Goal: Information Seeking & Learning: Find specific fact

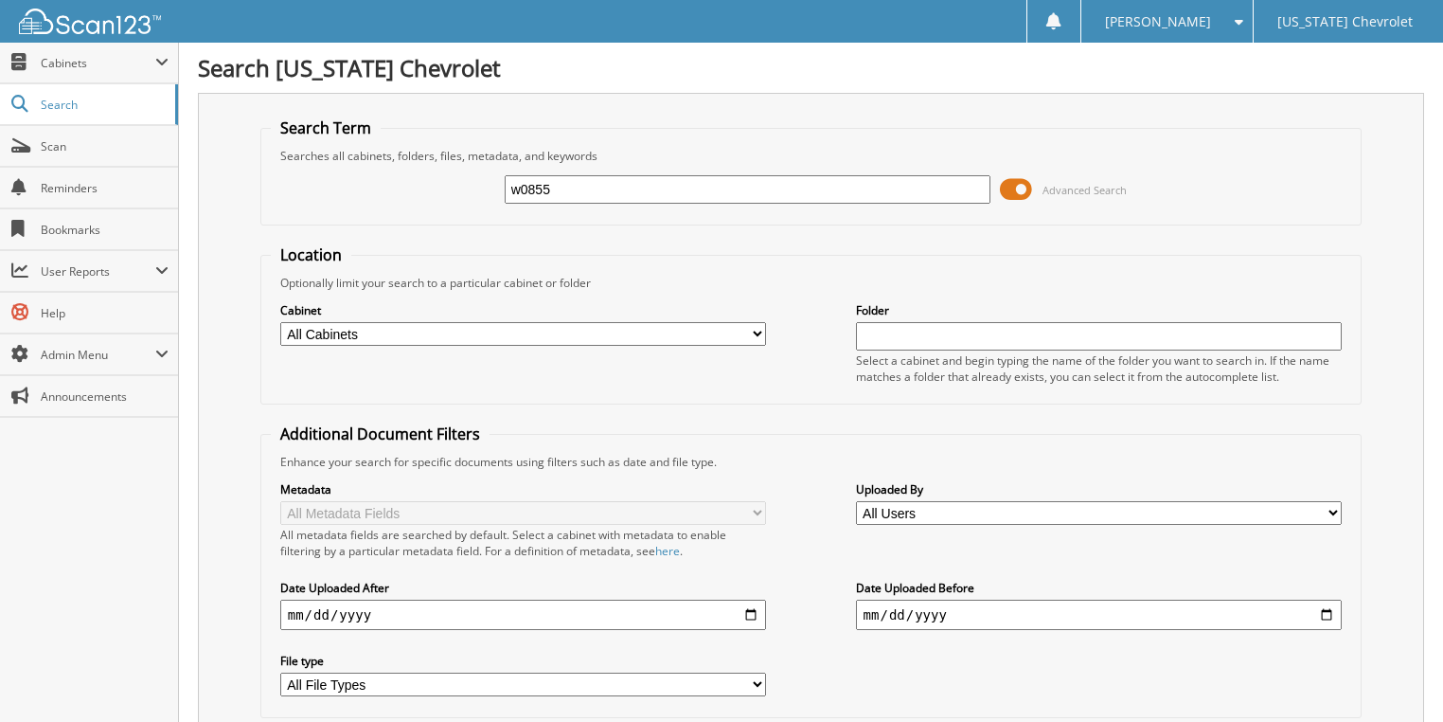
type input "w0855"
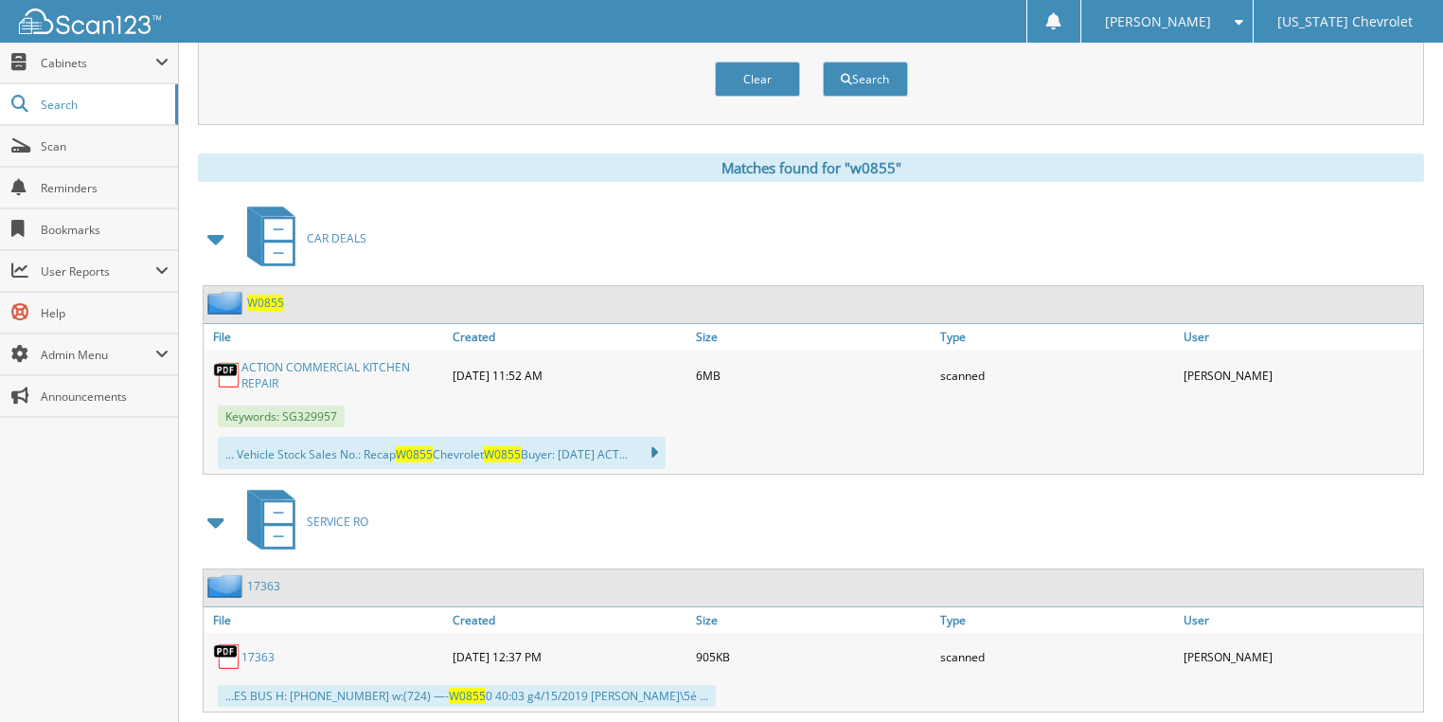
scroll to position [682, 0]
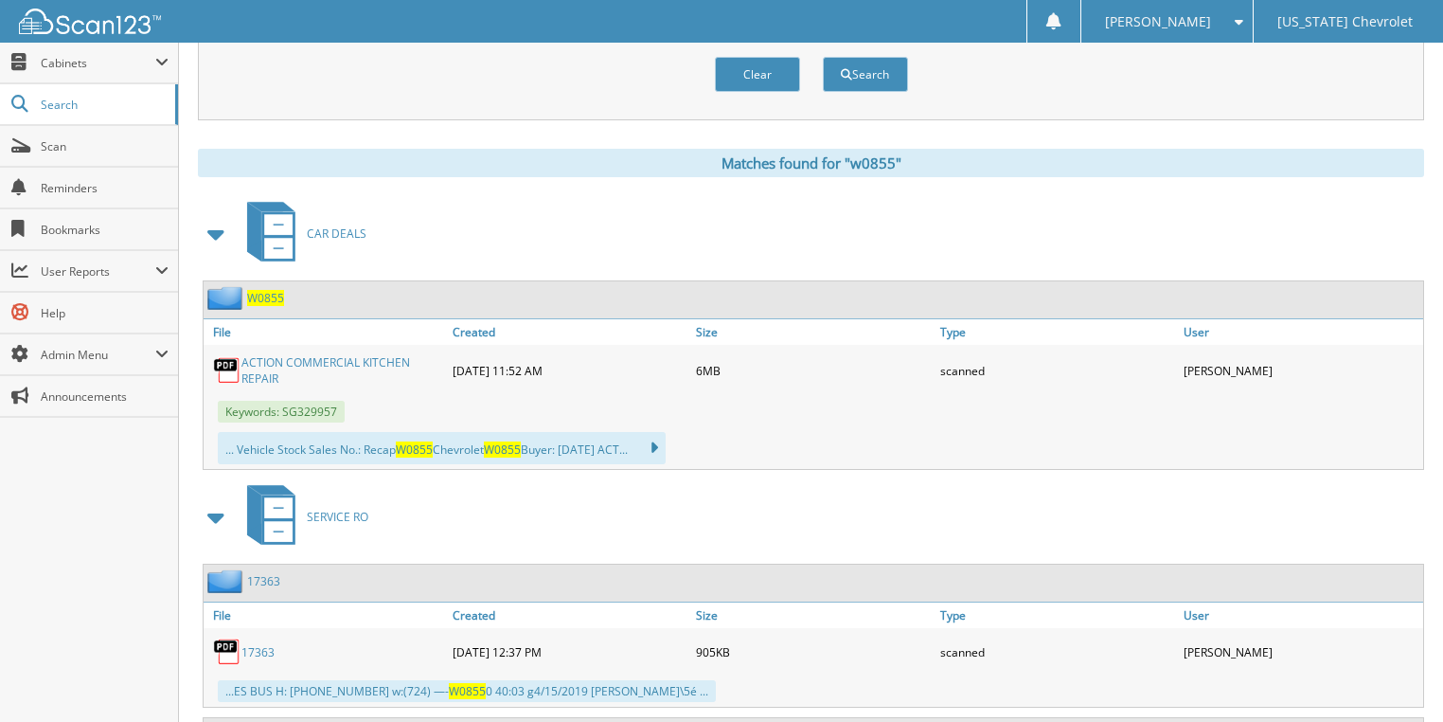
click at [358, 354] on link "ACTION COMMERCIAL KITCHEN REPAIR" at bounding box center [343, 370] width 202 height 32
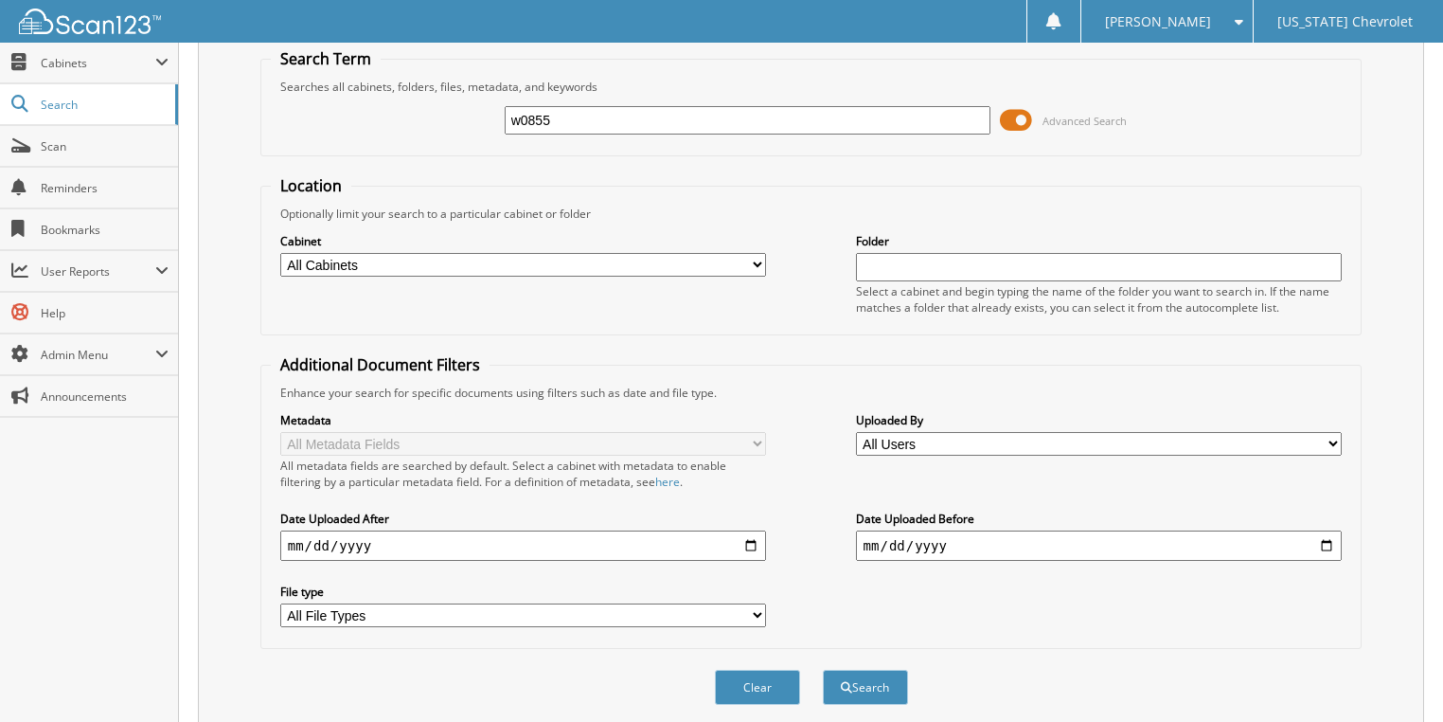
scroll to position [0, 0]
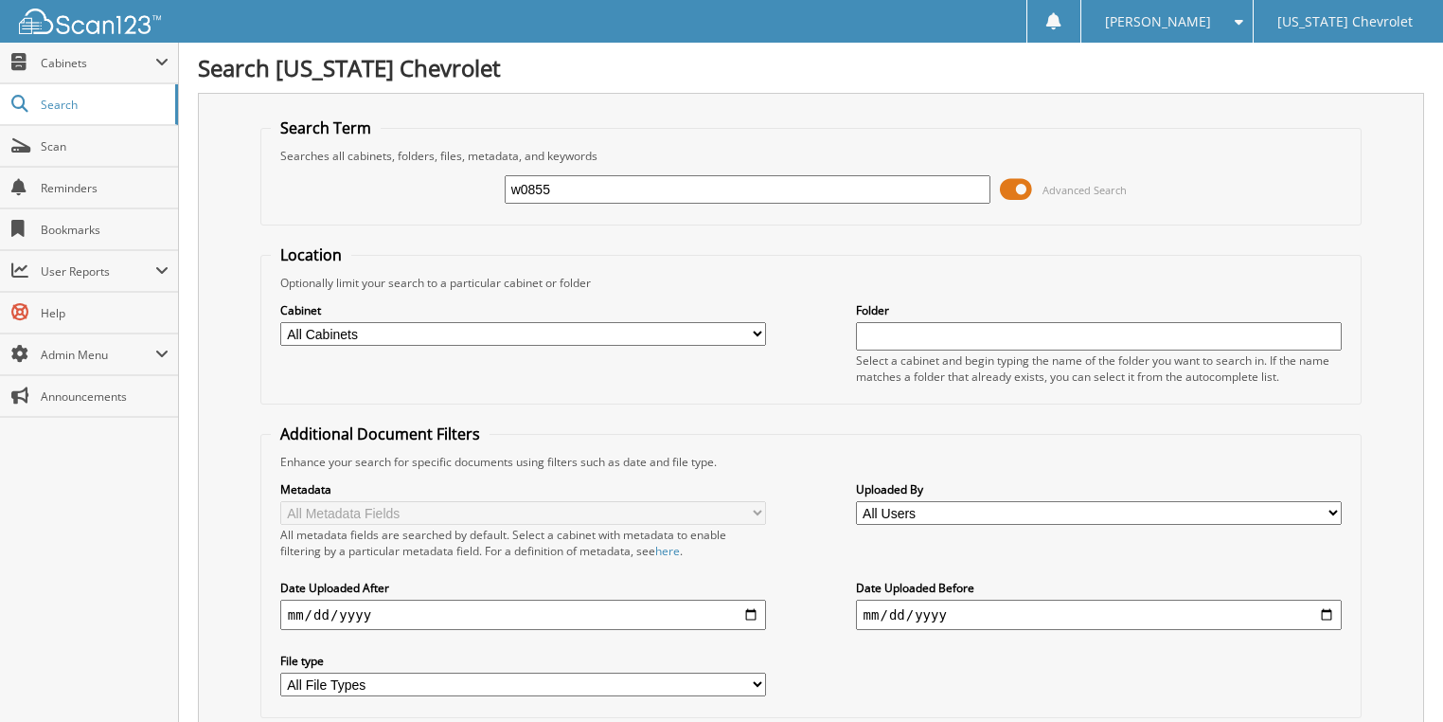
drag, startPoint x: 597, startPoint y: 186, endPoint x: 195, endPoint y: 183, distance: 401.6
type input "w0772"
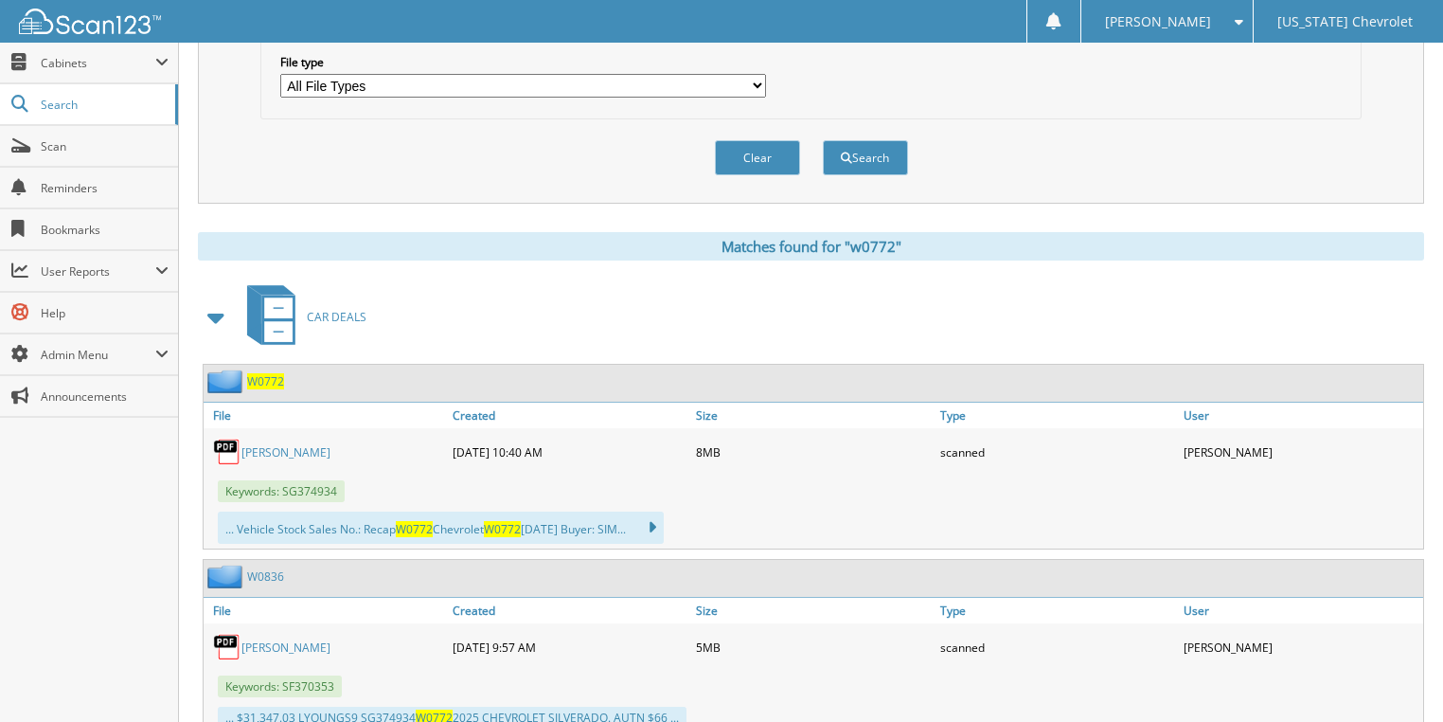
scroll to position [606, 0]
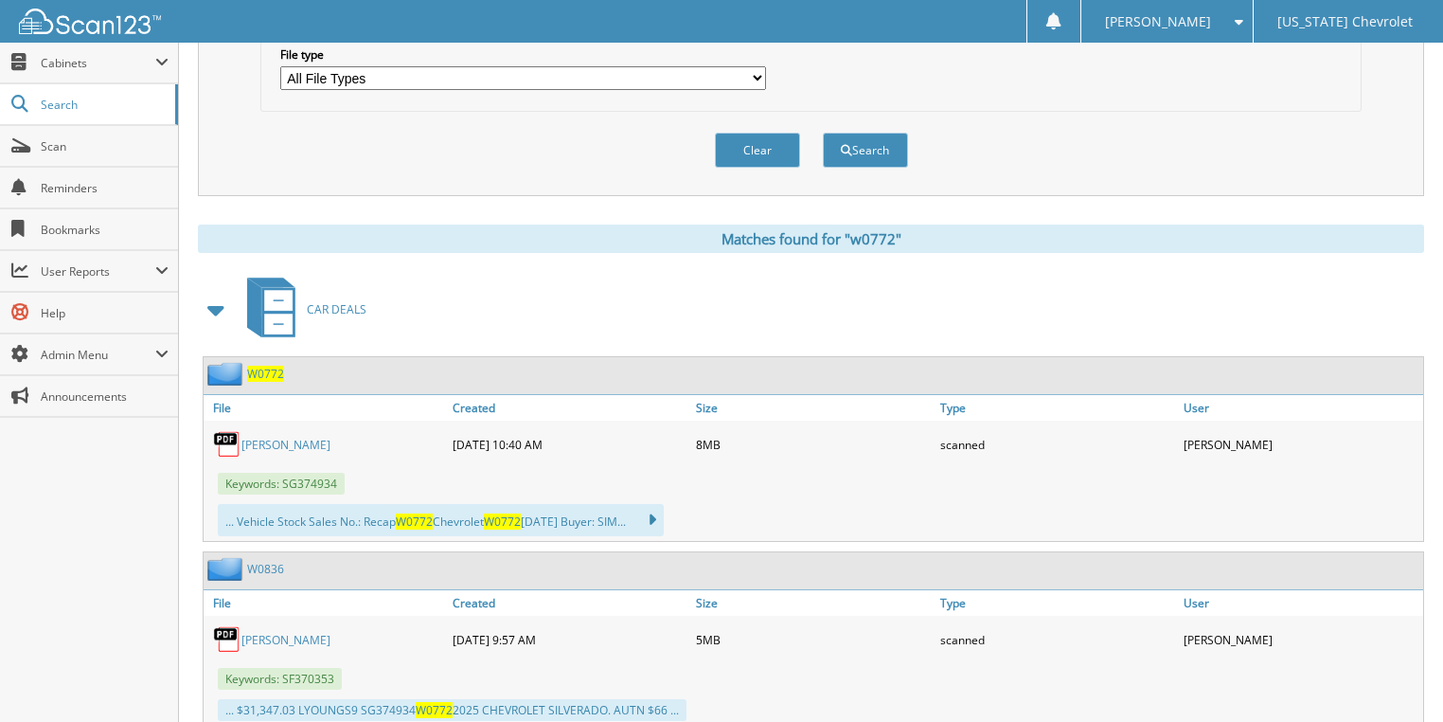
click at [266, 437] on link "SIMKO" at bounding box center [286, 445] width 89 height 16
click at [148, 271] on span "User Reports" at bounding box center [98, 271] width 115 height 16
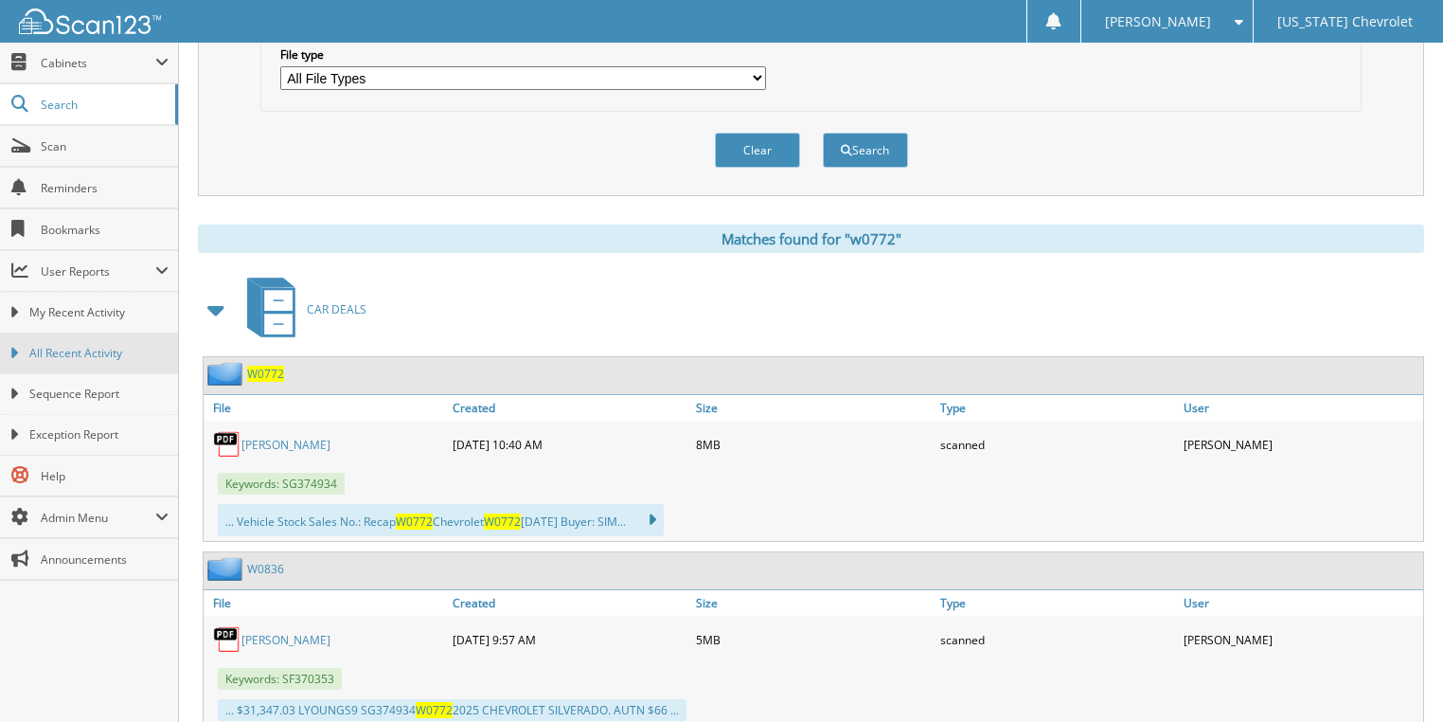
click at [95, 356] on span "All Recent Activity" at bounding box center [98, 353] width 139 height 17
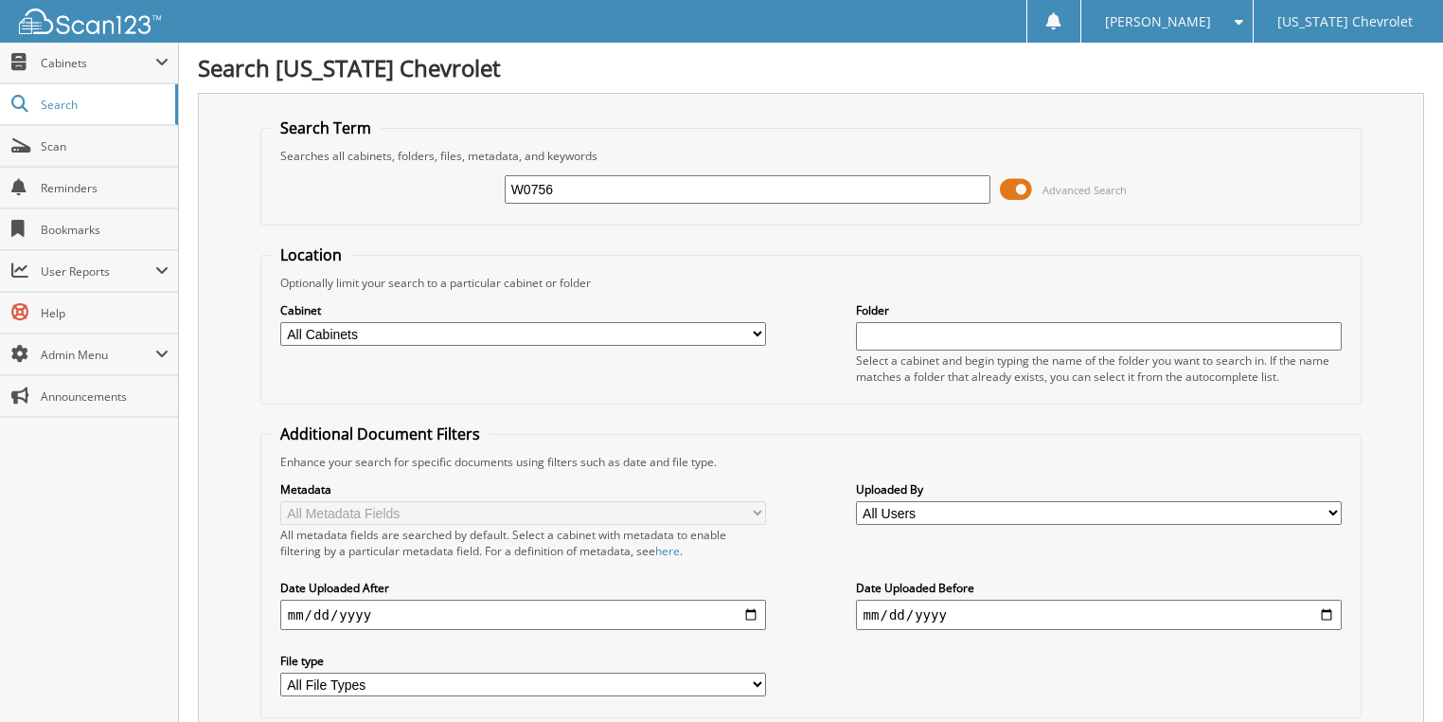
type input "W0756"
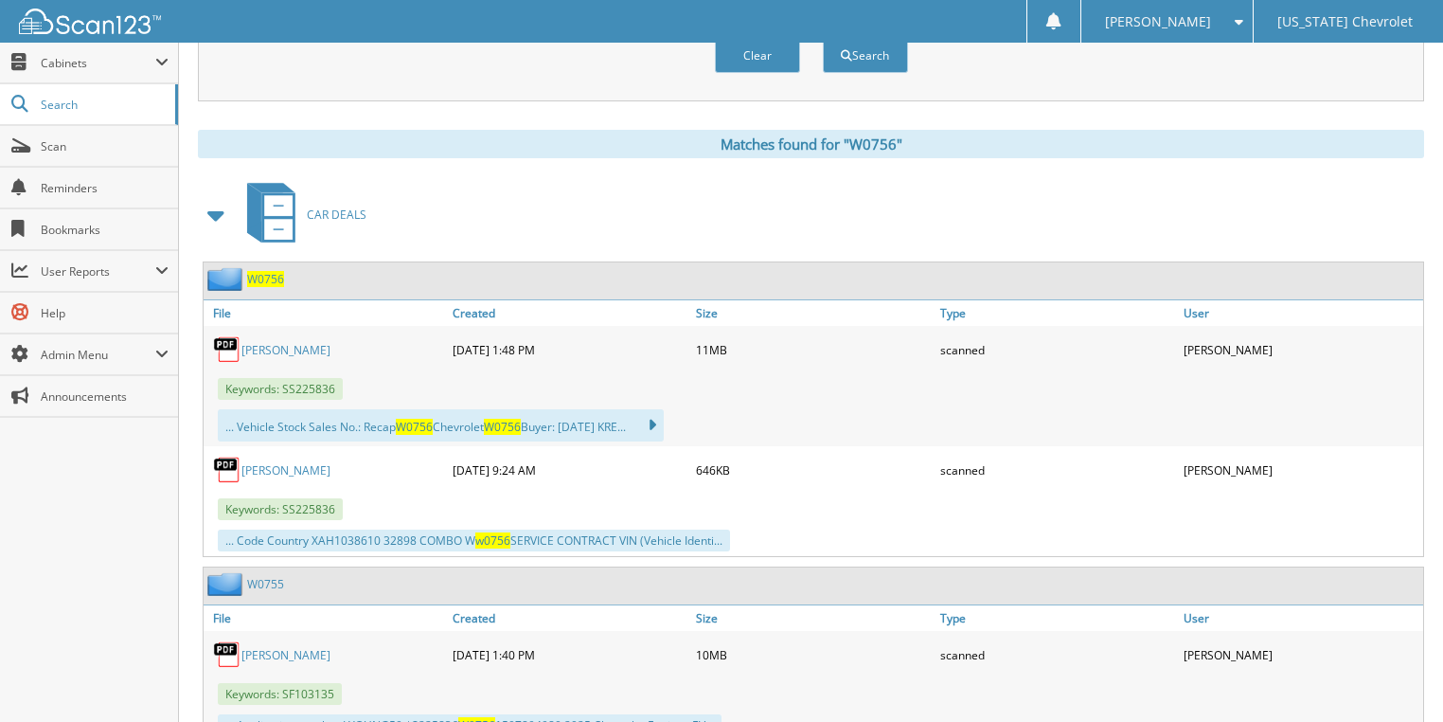
scroll to position [750, 0]
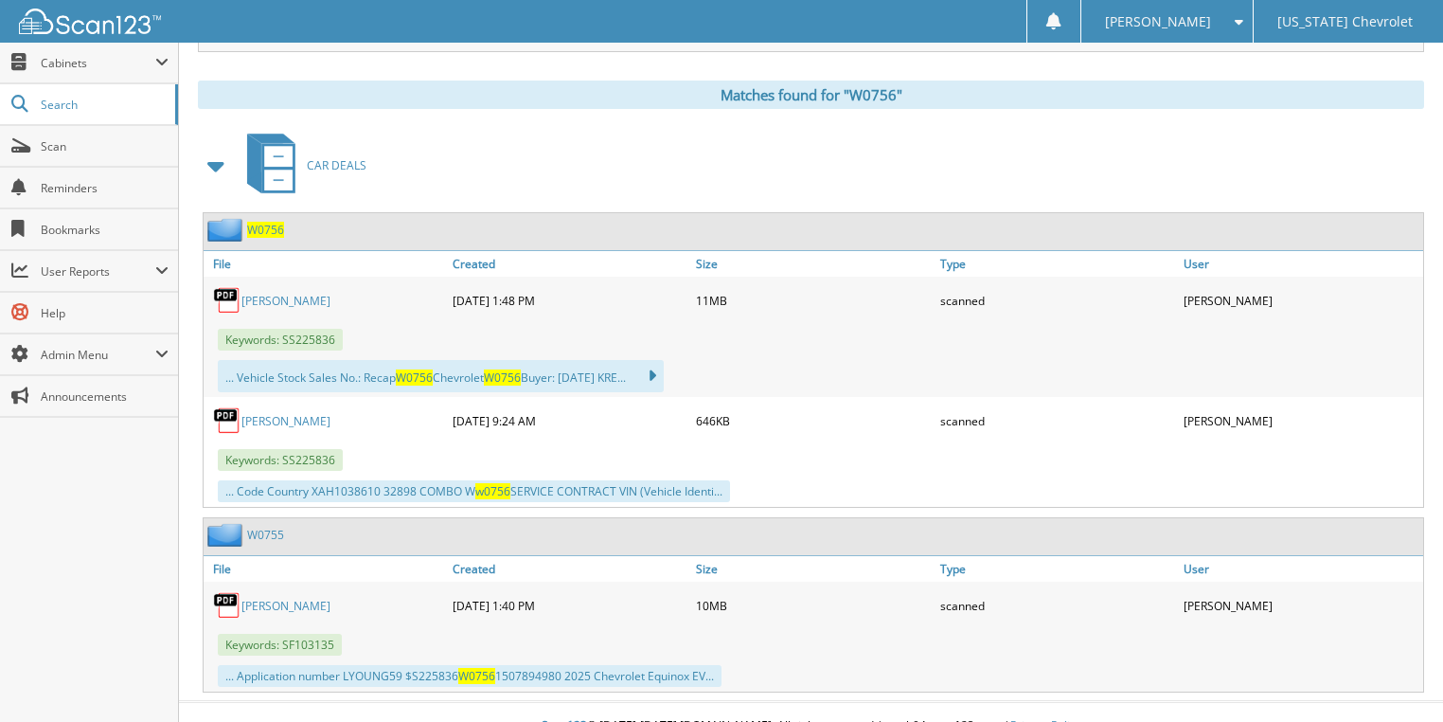
click at [270, 293] on link "[PERSON_NAME]" at bounding box center [286, 301] width 89 height 16
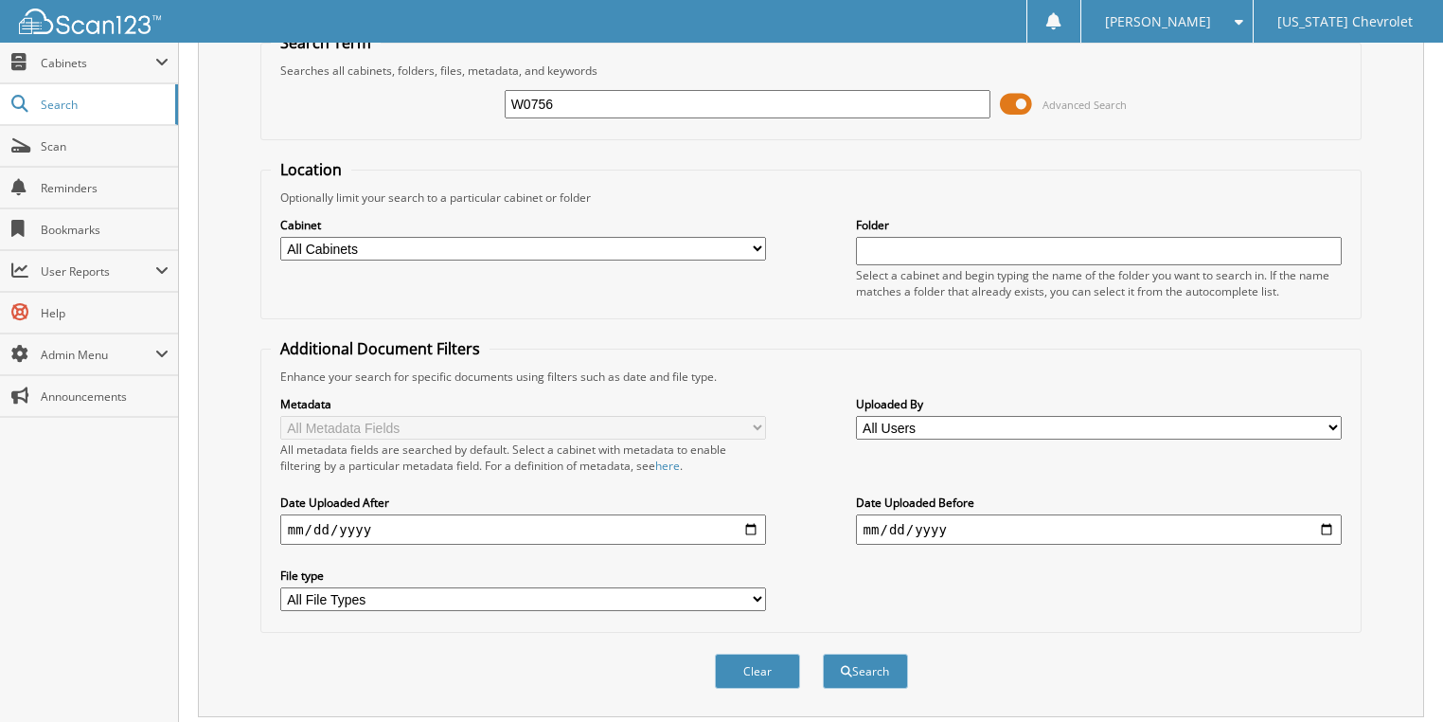
scroll to position [68, 0]
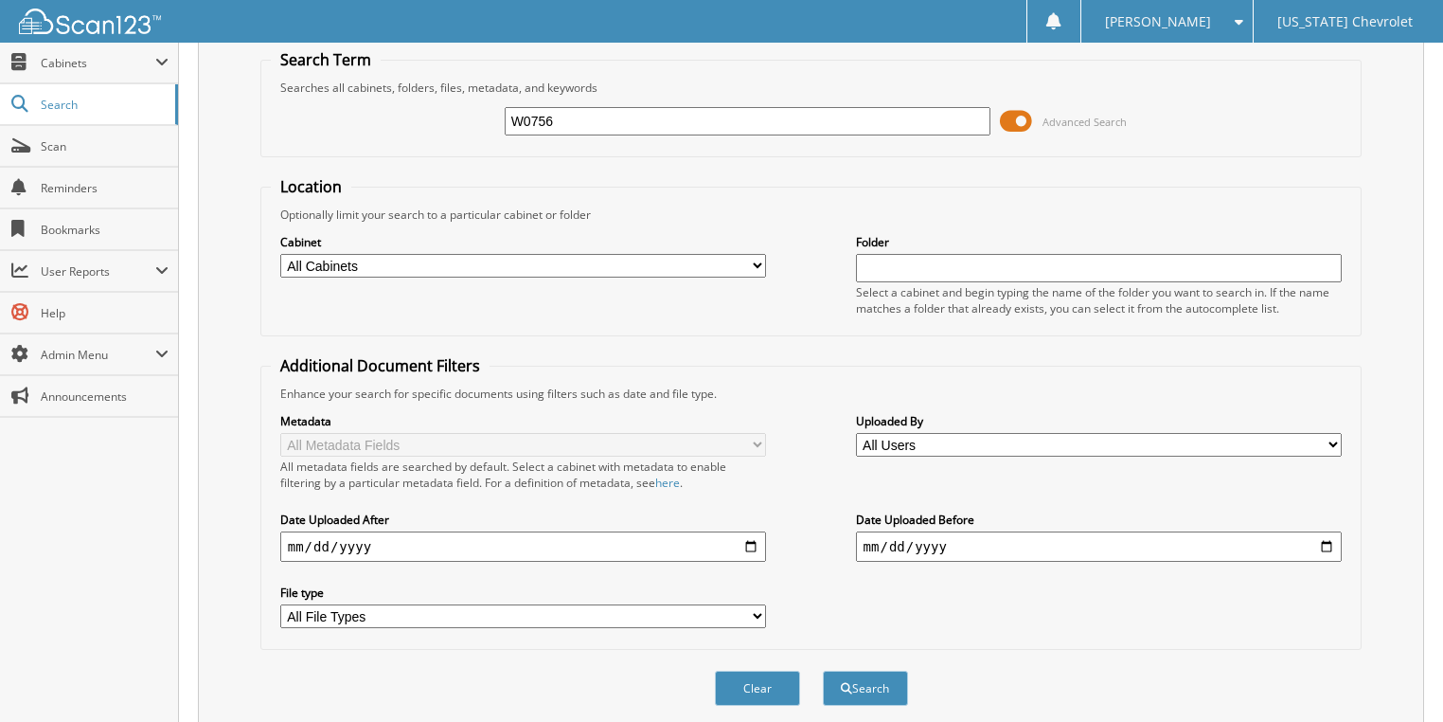
drag, startPoint x: 572, startPoint y: 115, endPoint x: 280, endPoint y: 129, distance: 292.1
click at [292, 130] on div "W0756 Advanced Search" at bounding box center [812, 121] width 1082 height 51
type input "W0754"
click at [823, 671] on button "Search" at bounding box center [865, 688] width 85 height 35
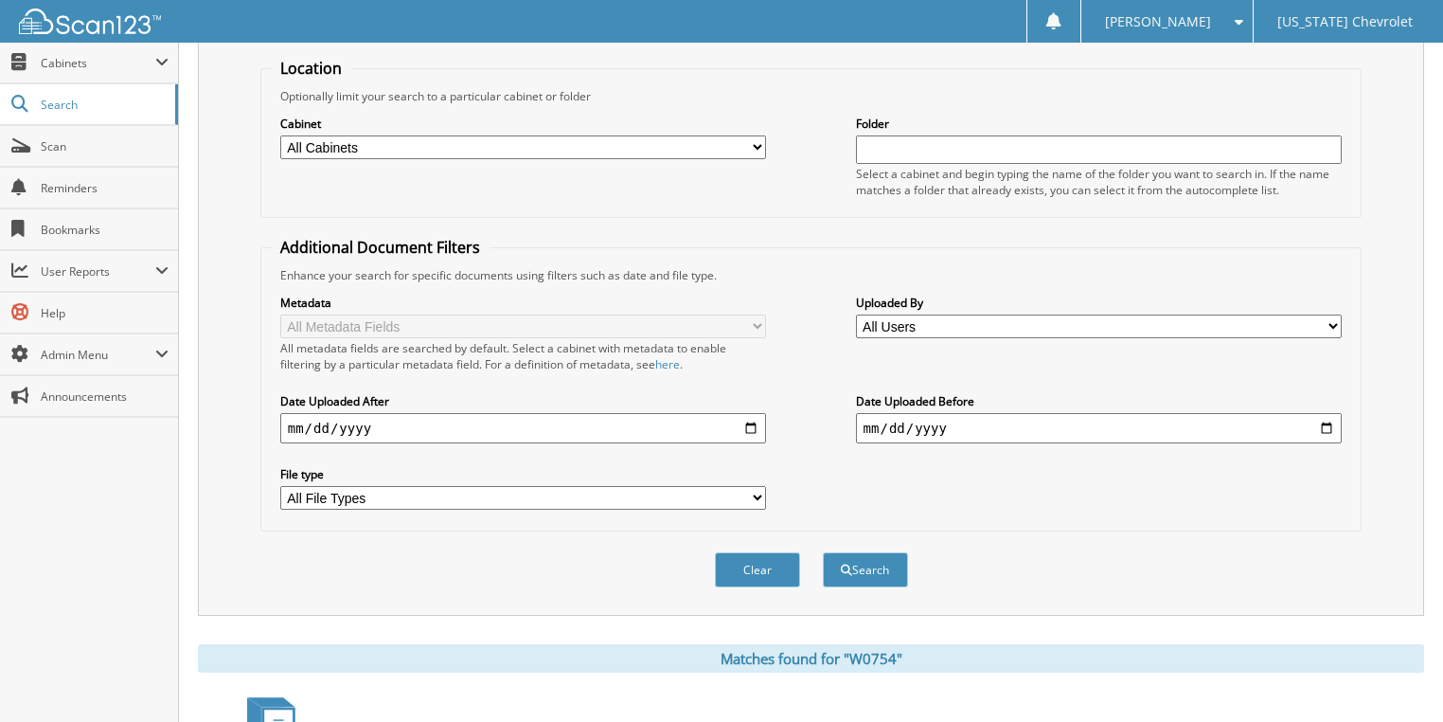
scroll to position [379, 0]
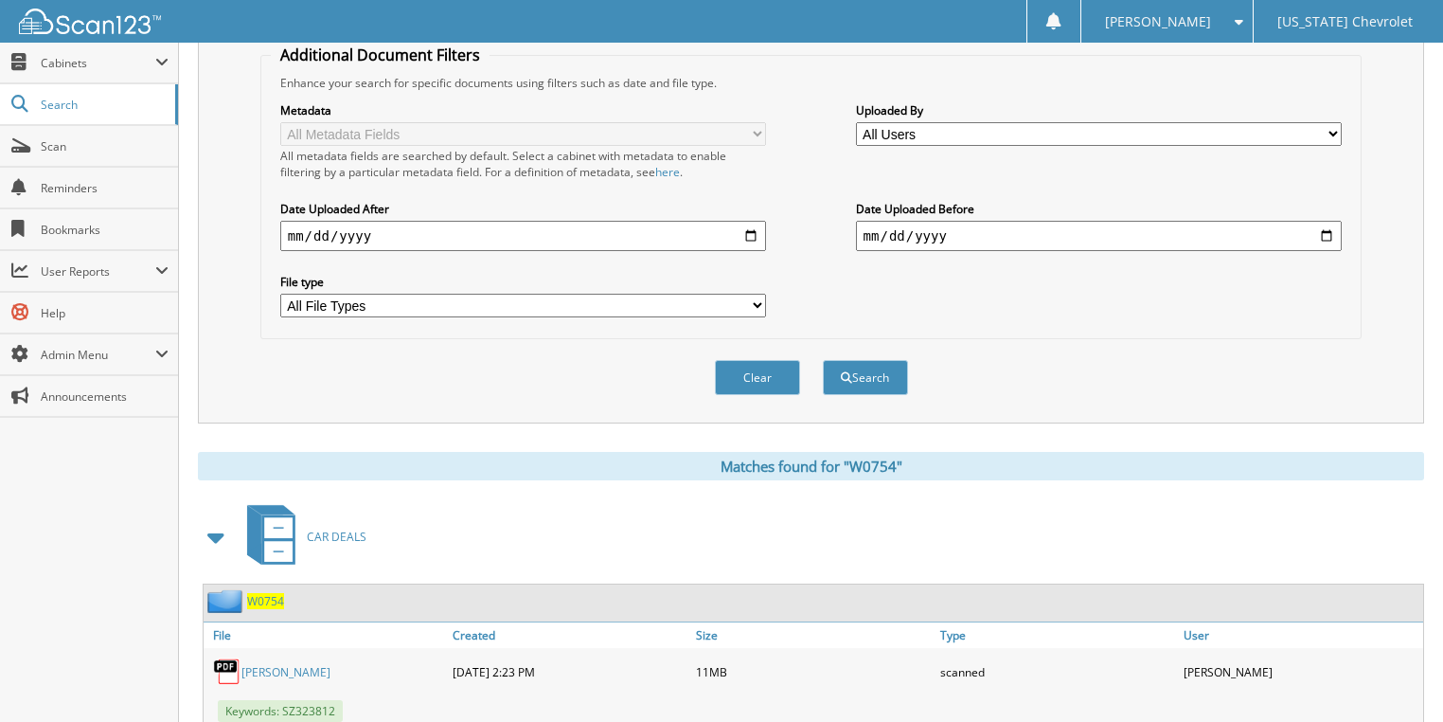
click at [258, 659] on div "SWEITZER" at bounding box center [326, 672] width 244 height 38
click at [261, 664] on link "SWEITZER" at bounding box center [286, 672] width 89 height 16
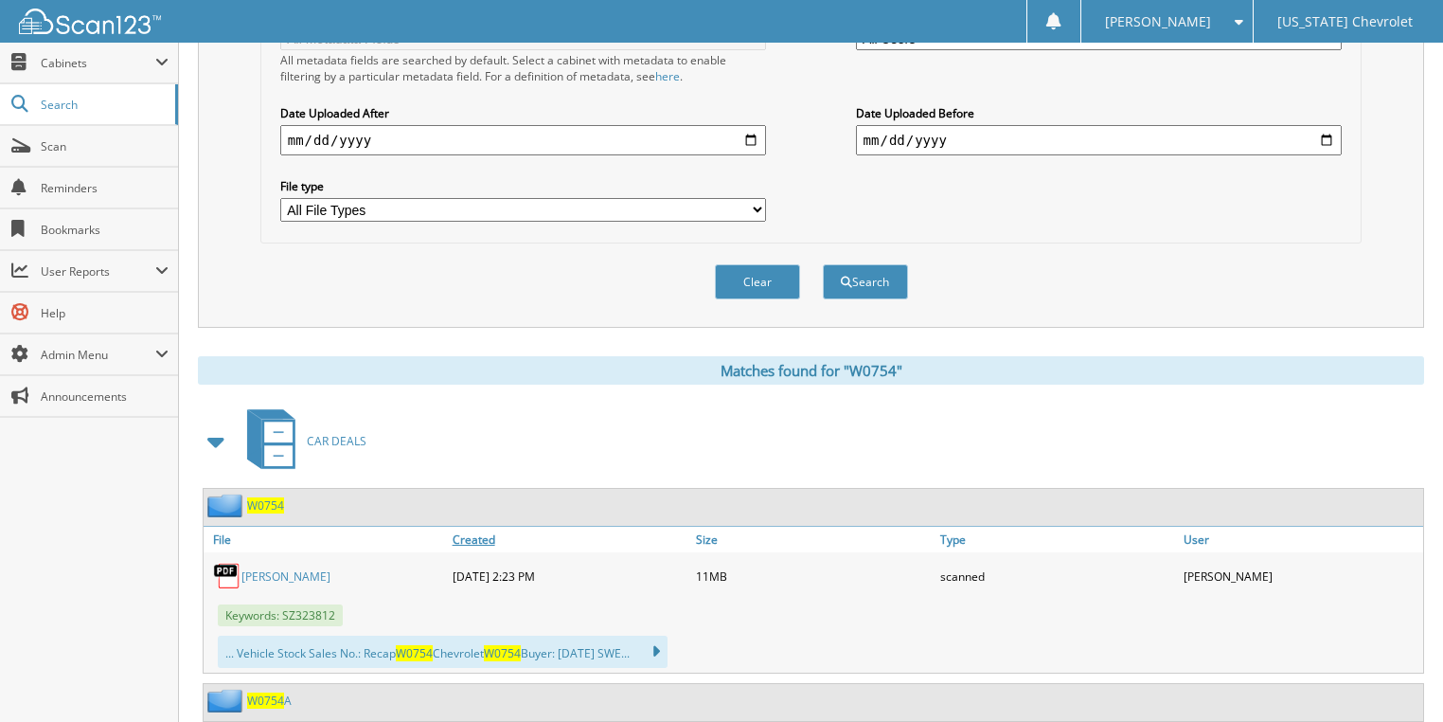
scroll to position [530, 0]
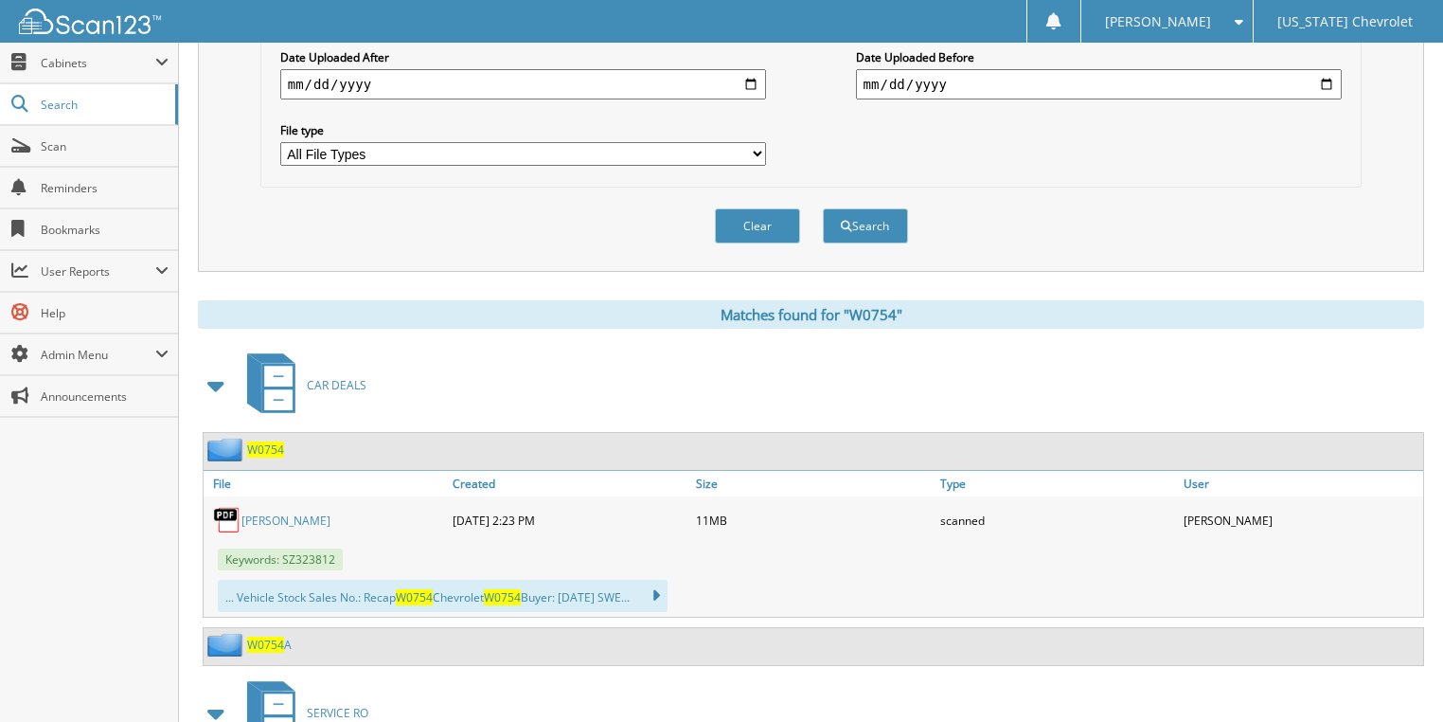
click at [277, 512] on link "SWEITZER" at bounding box center [286, 520] width 89 height 16
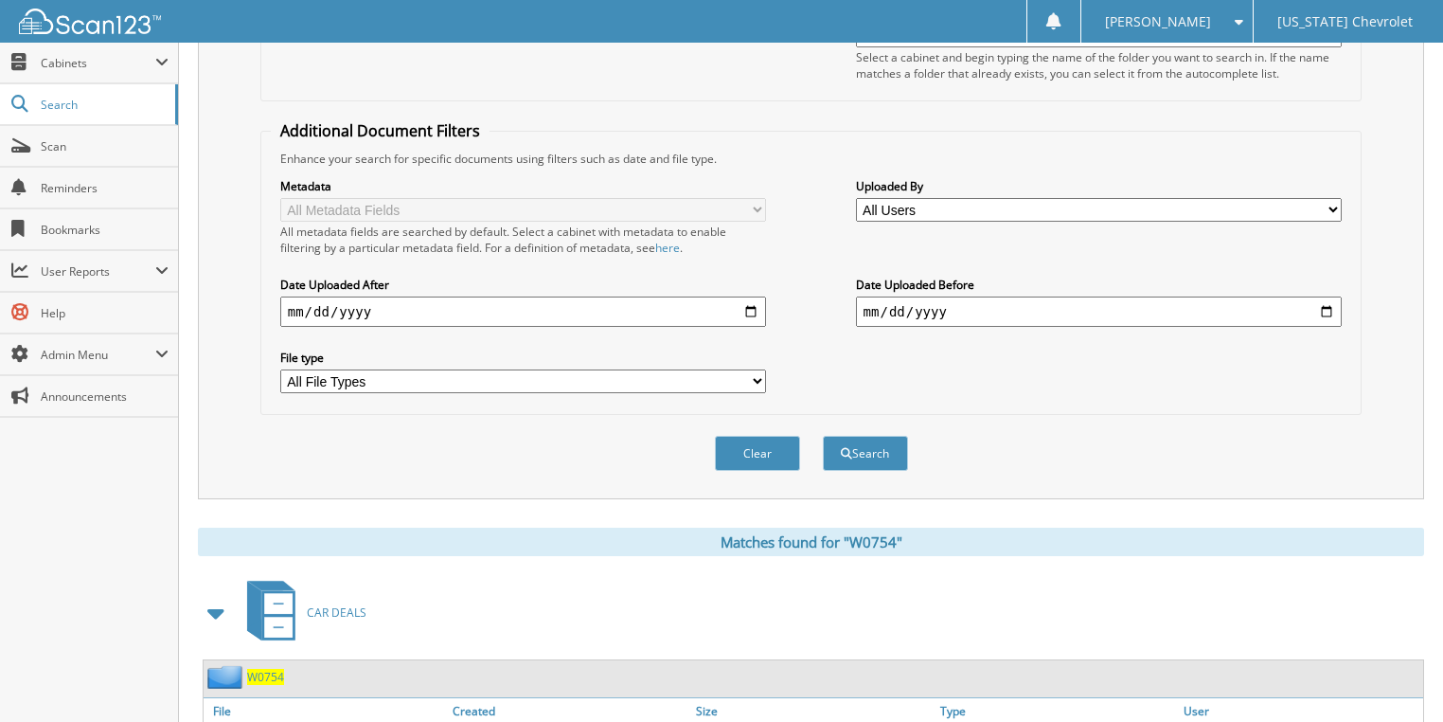
scroll to position [0, 0]
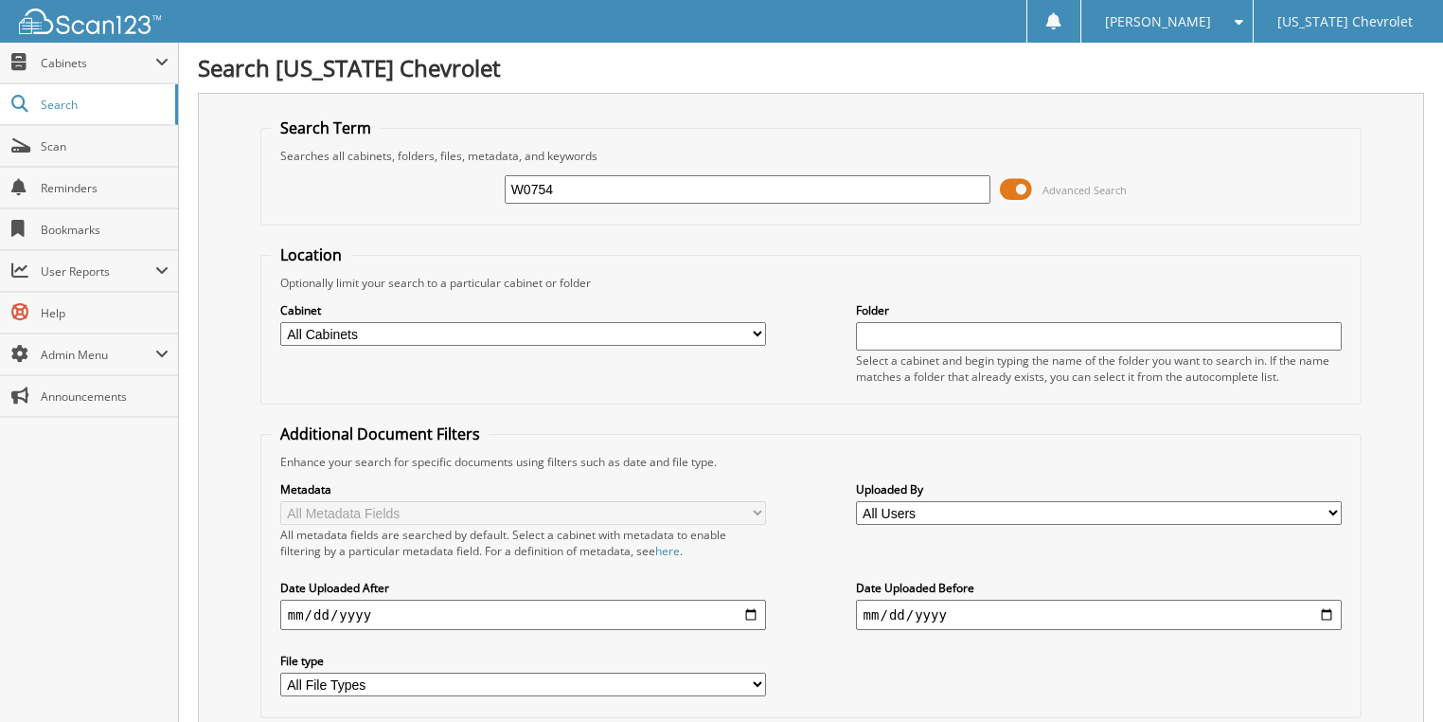
drag, startPoint x: 565, startPoint y: 186, endPoint x: 408, endPoint y: 175, distance: 157.6
click at [417, 181] on div "W0754 Advanced Search" at bounding box center [812, 189] width 1082 height 51
type input "95984"
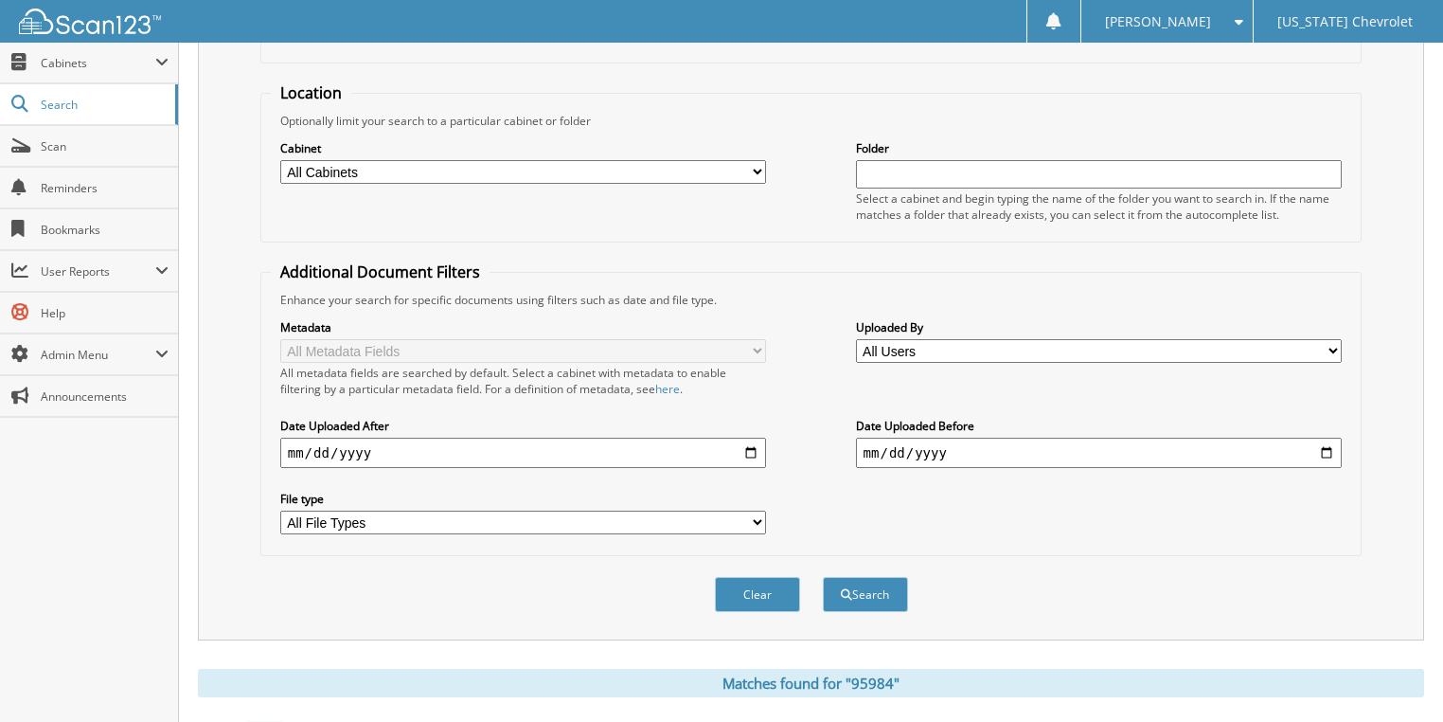
scroll to position [379, 0]
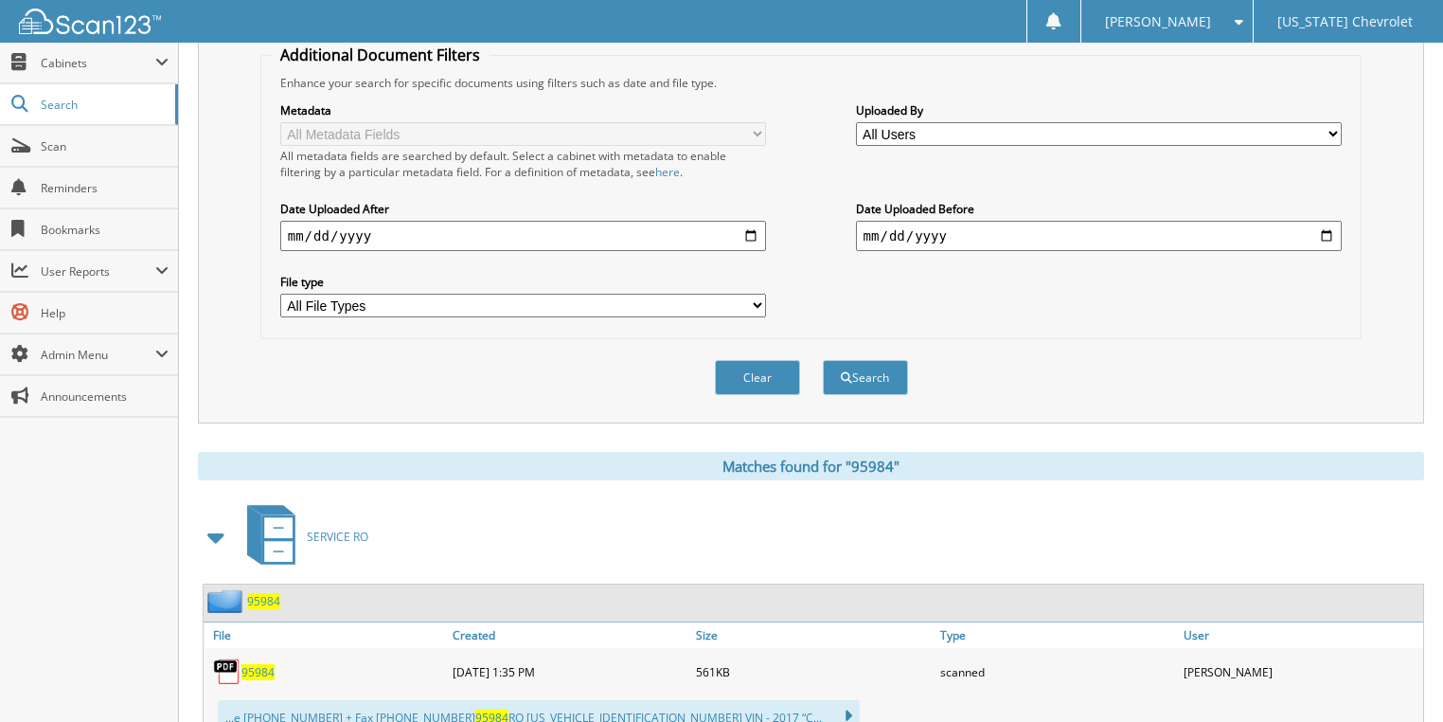
click at [249, 664] on span "95984" at bounding box center [258, 672] width 33 height 16
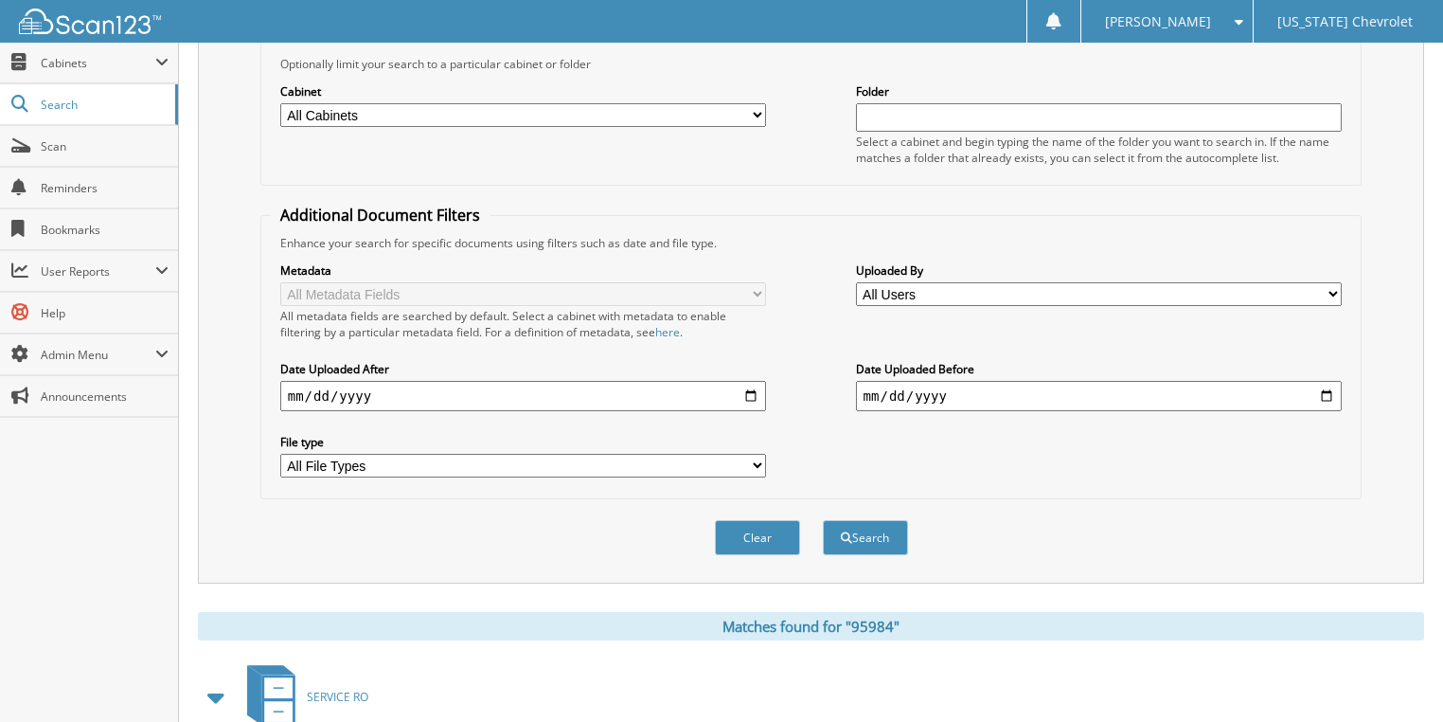
scroll to position [0, 0]
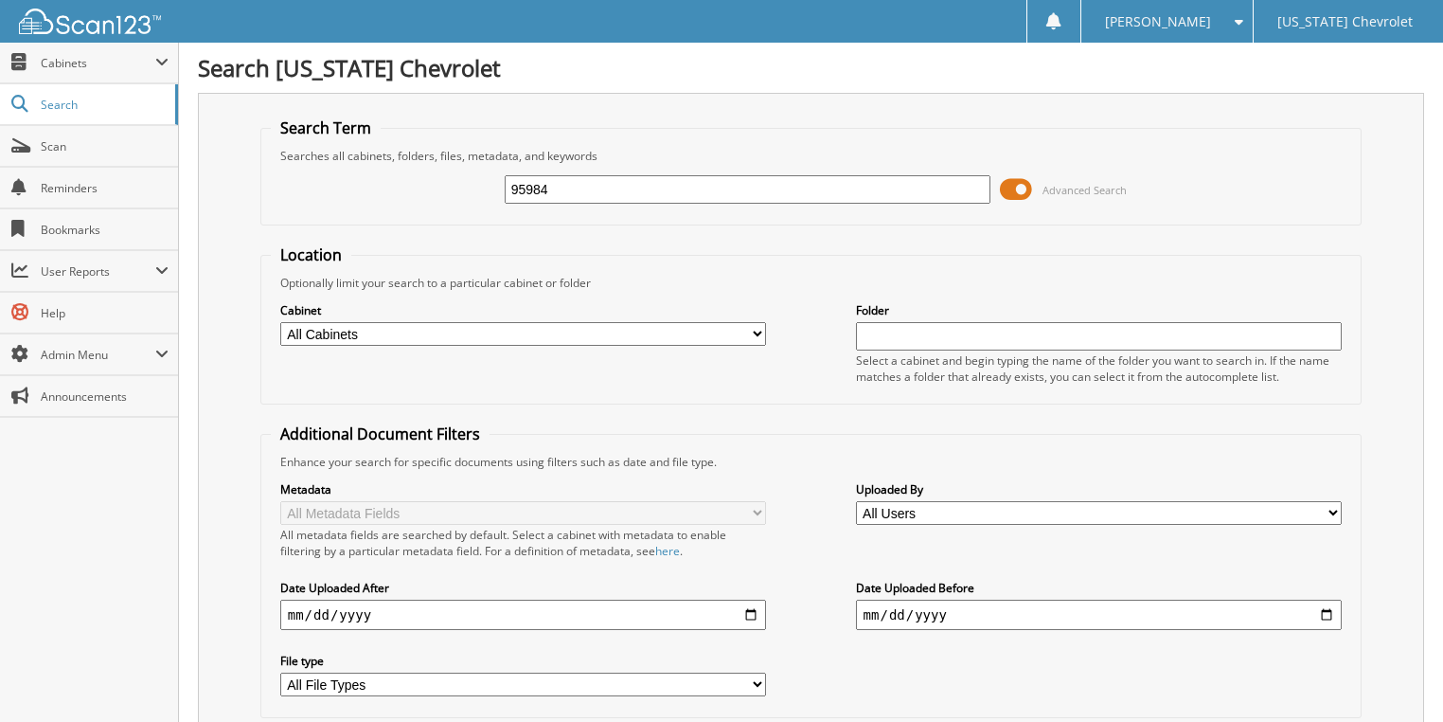
drag, startPoint x: 547, startPoint y: 177, endPoint x: 449, endPoint y: 182, distance: 98.6
click at [449, 182] on div "95984 Advanced Search" at bounding box center [812, 189] width 1082 height 51
type input "95894"
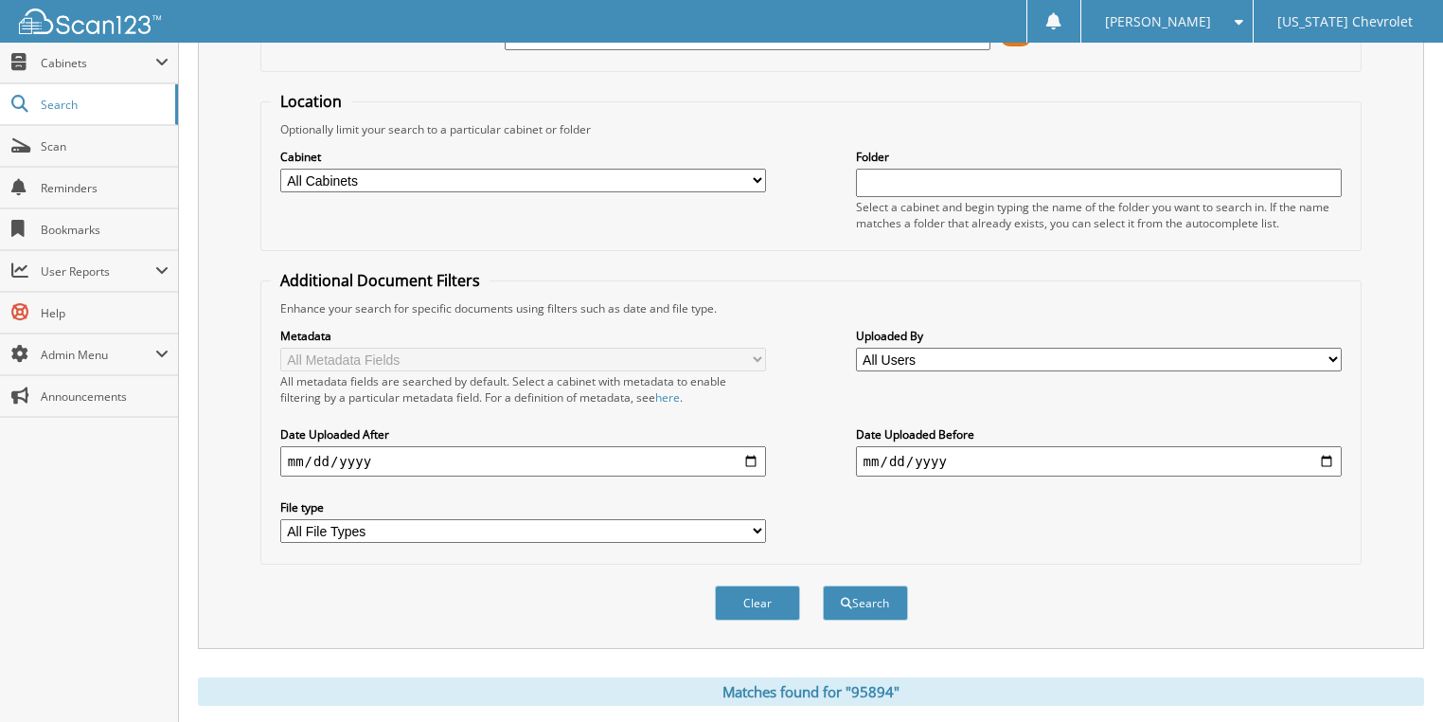
scroll to position [303, 0]
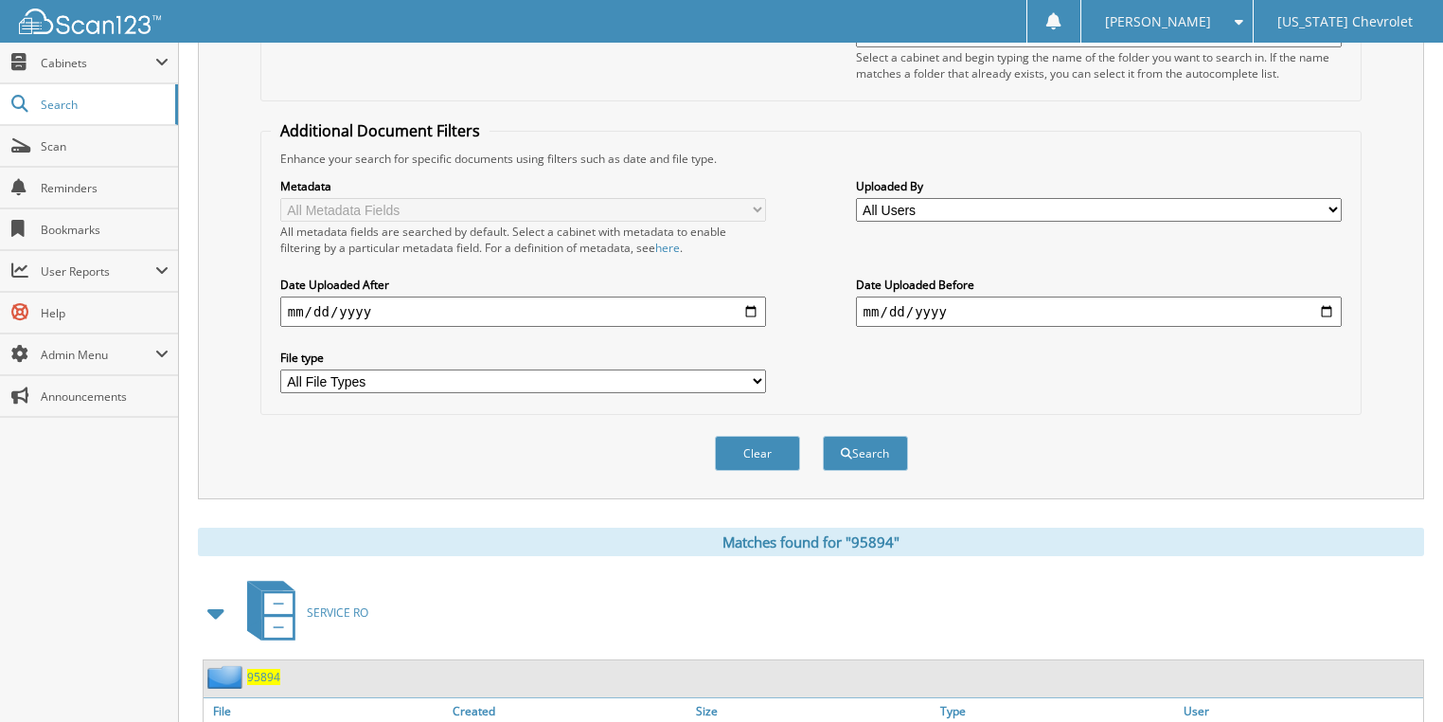
click at [269, 669] on span "95894" at bounding box center [263, 677] width 33 height 16
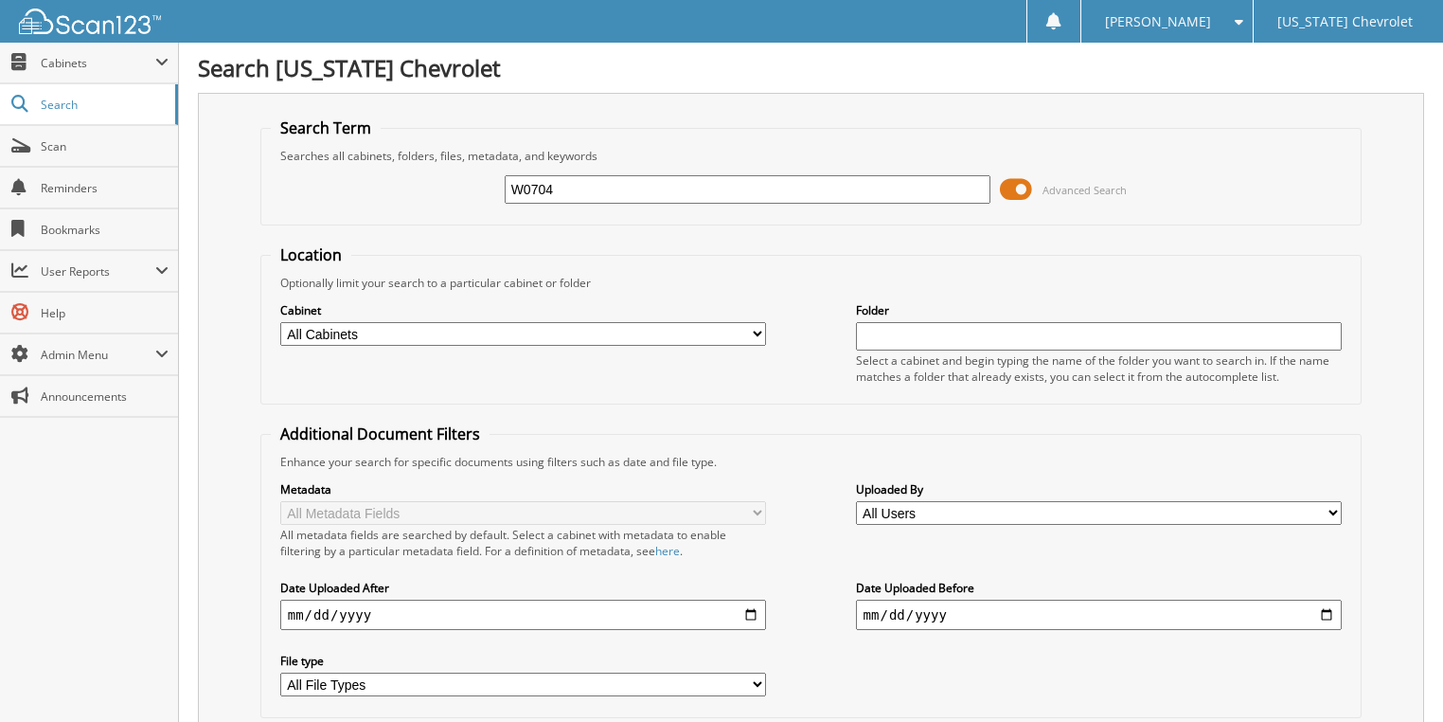
type input "W0704"
drag, startPoint x: 586, startPoint y: 174, endPoint x: 431, endPoint y: 194, distance: 156.6
click at [432, 194] on div "W0704 Advanced Search" at bounding box center [812, 189] width 1082 height 51
type input "[PERSON_NAME]"
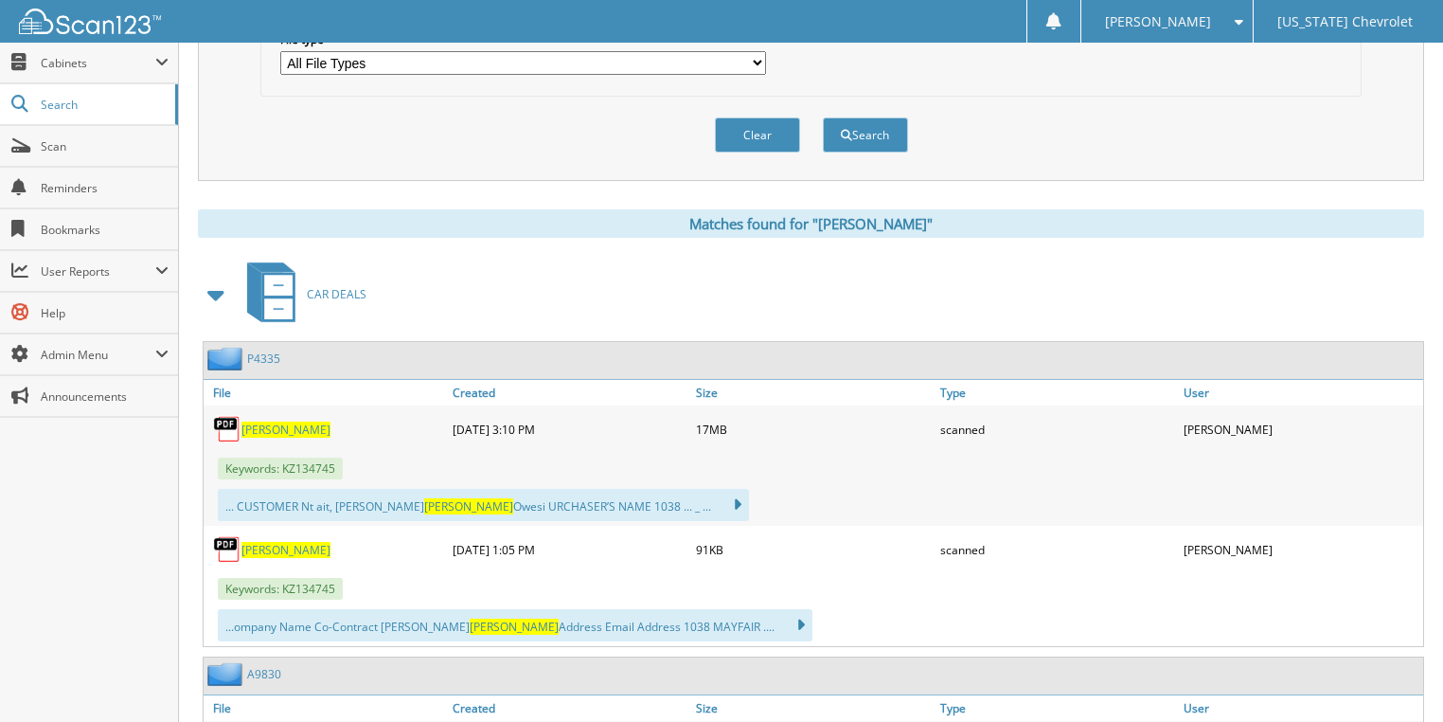
scroll to position [682, 0]
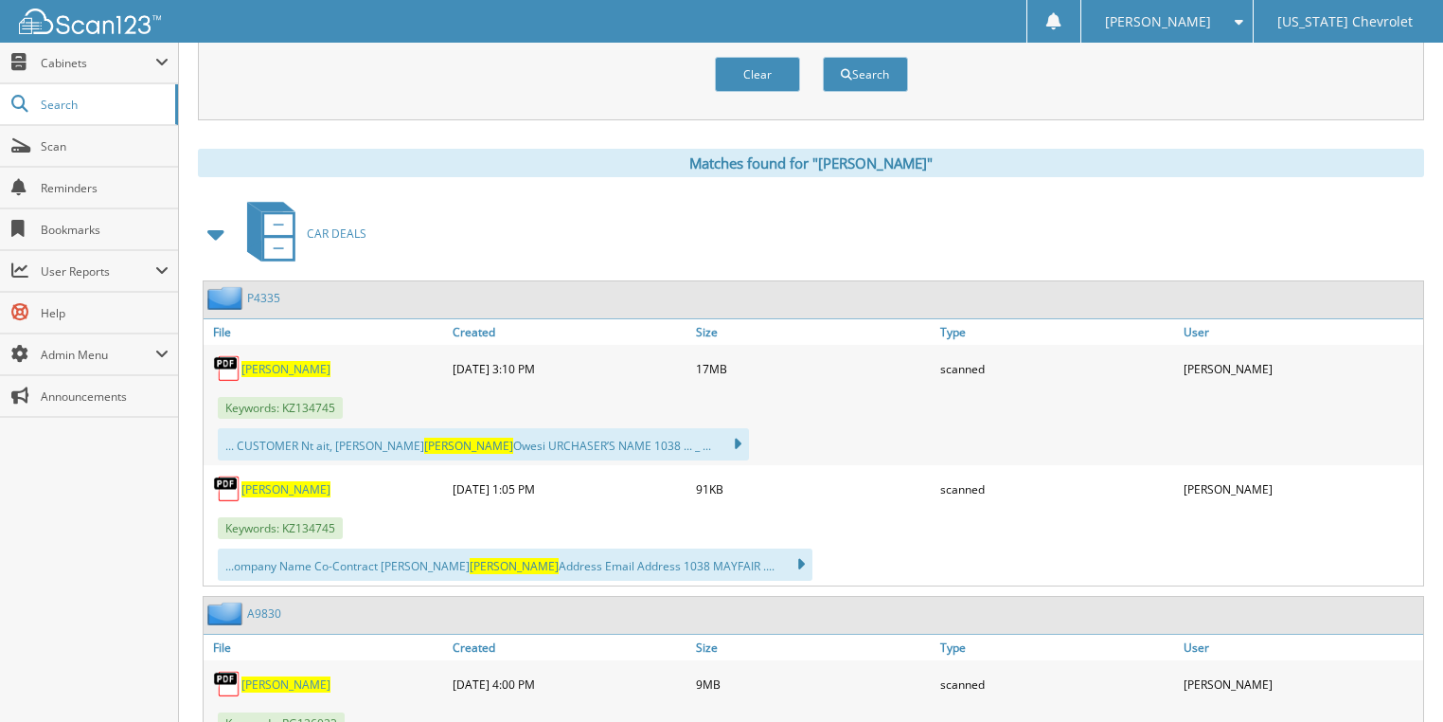
click at [278, 361] on span "WATSON" at bounding box center [286, 369] width 89 height 16
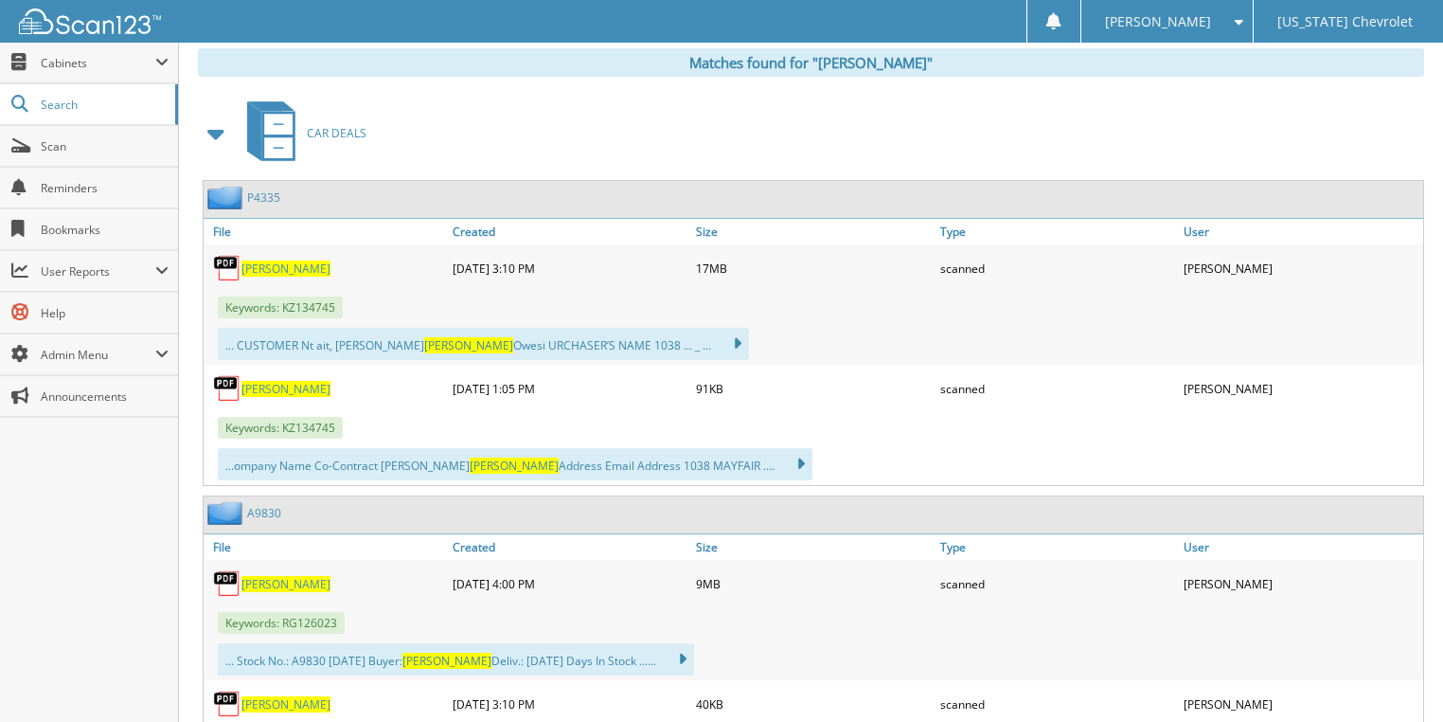
scroll to position [985, 0]
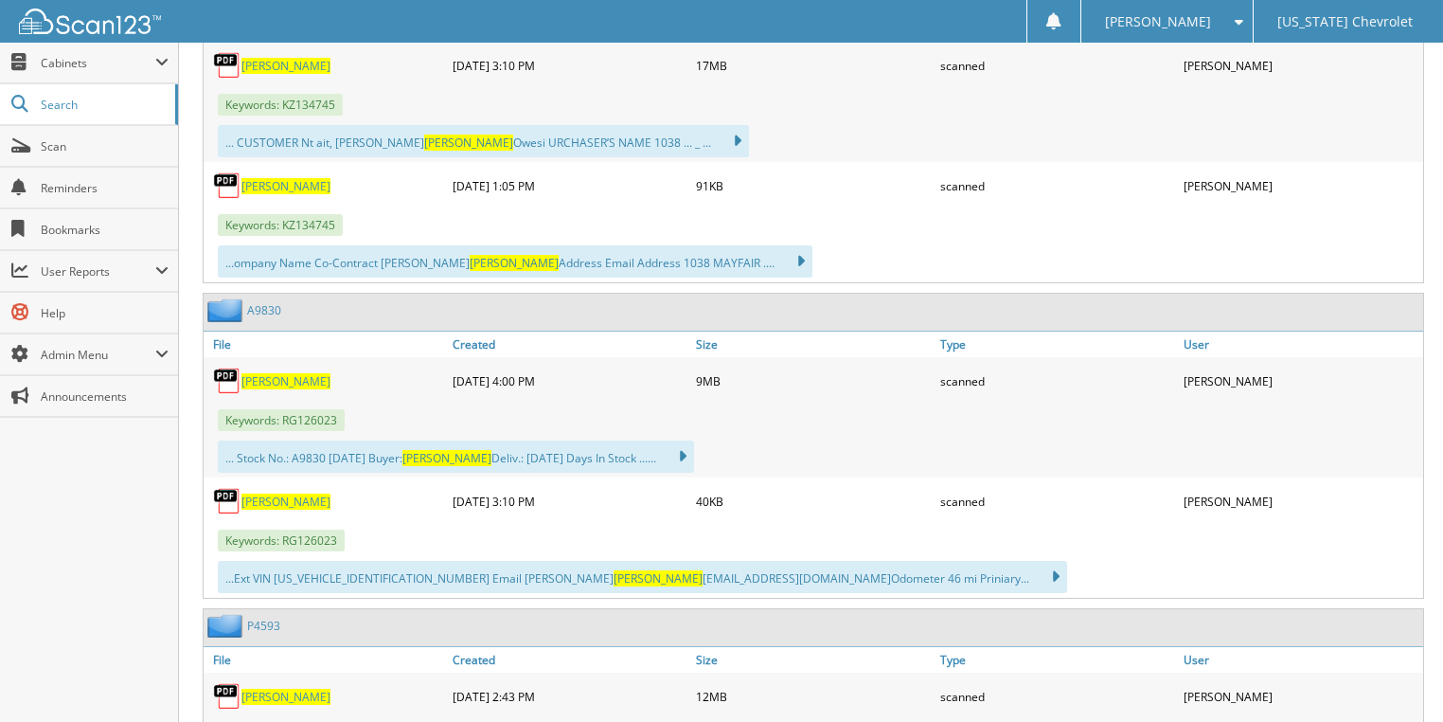
click at [261, 373] on span "WATSON" at bounding box center [286, 381] width 89 height 16
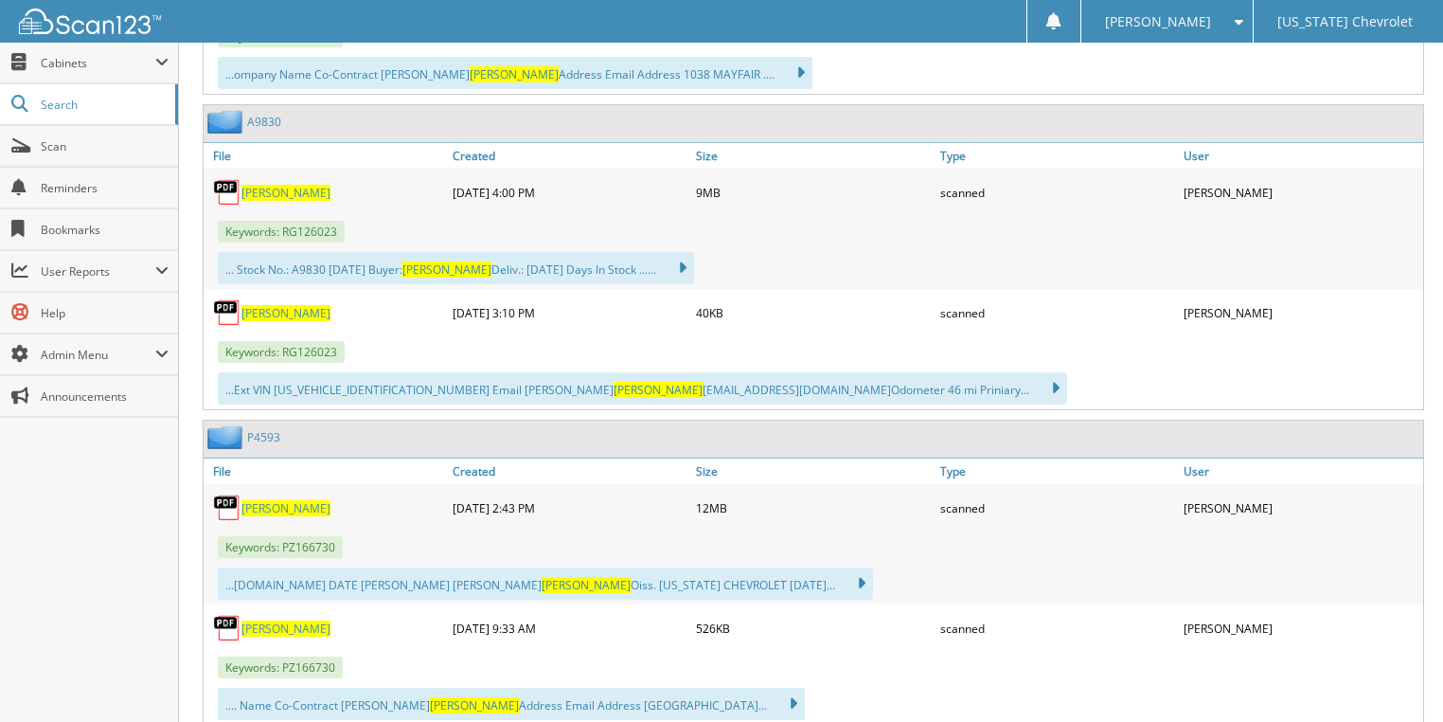
scroll to position [1212, 0]
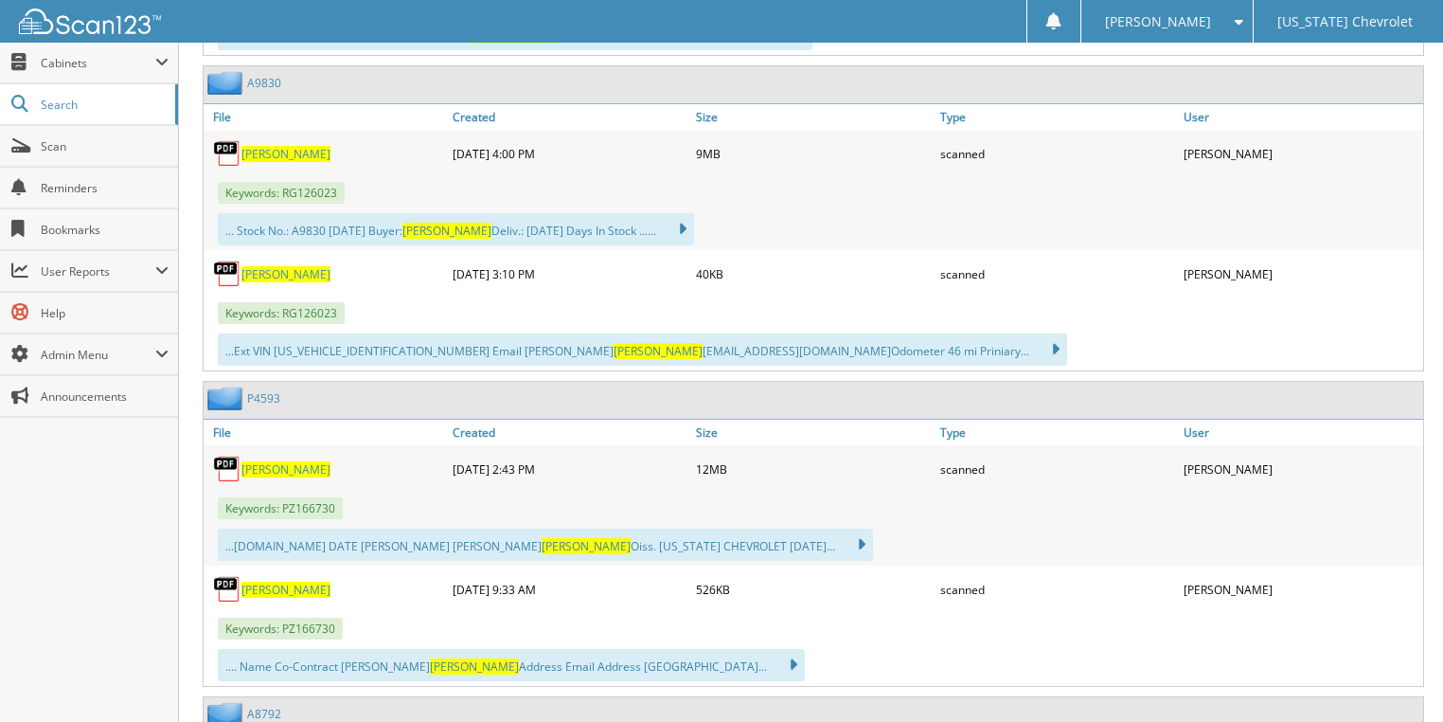
click at [277, 461] on span "WATSON" at bounding box center [286, 469] width 89 height 16
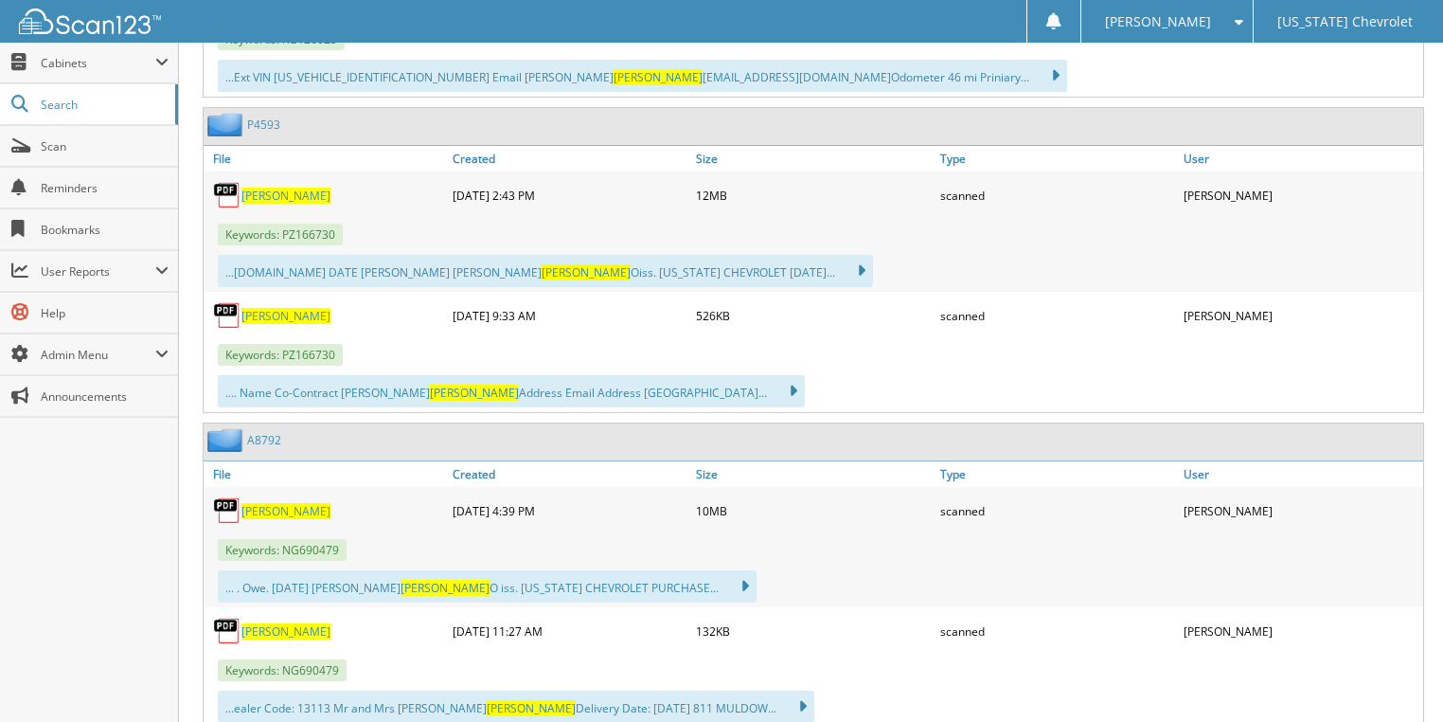
scroll to position [1591, 0]
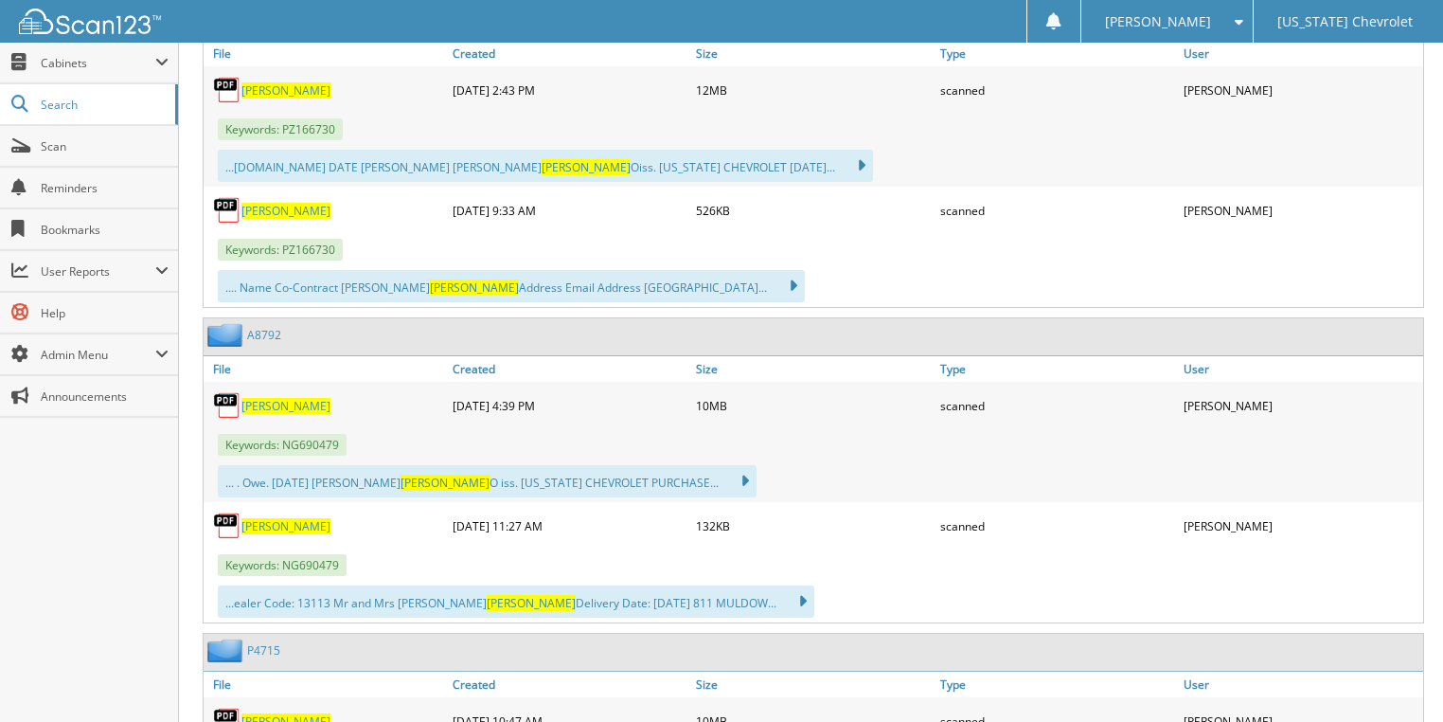
click at [273, 398] on span "WATSON" at bounding box center [286, 406] width 89 height 16
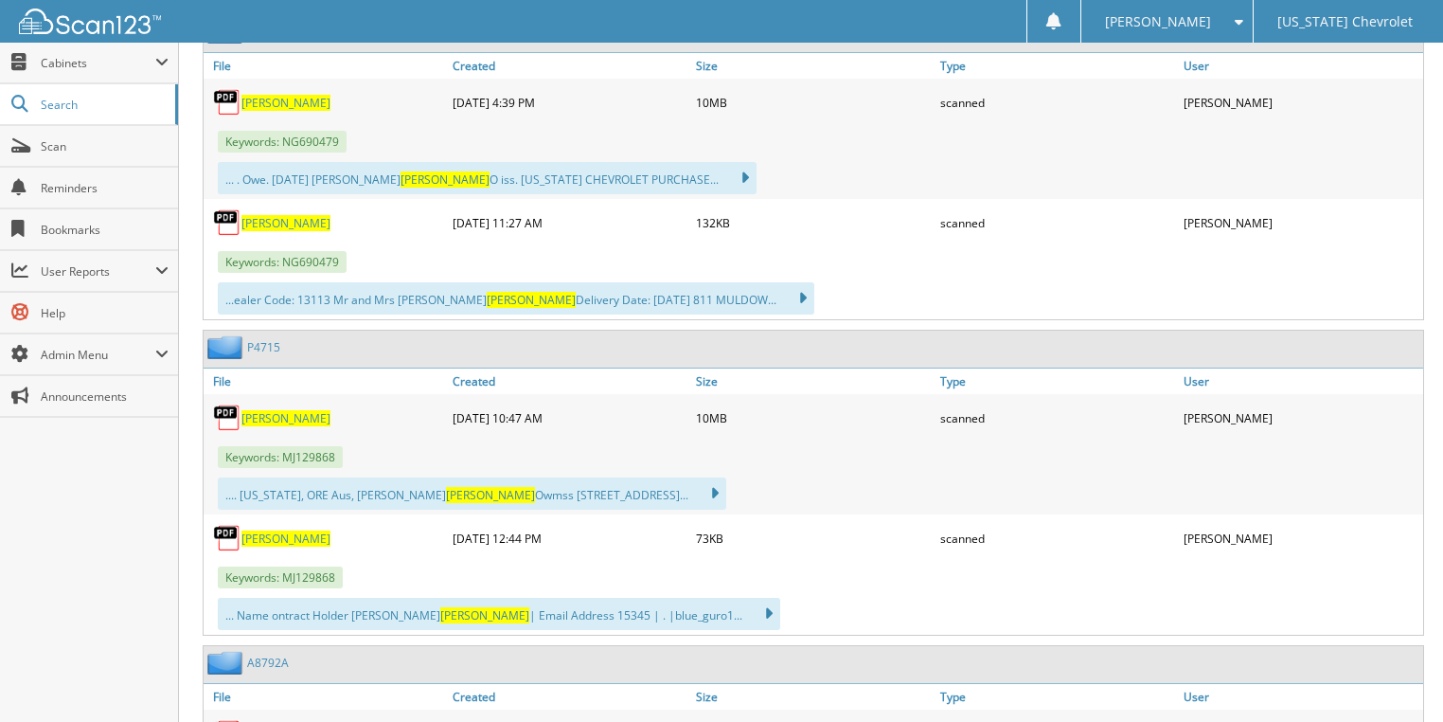
click at [279, 410] on span "[PERSON_NAME]" at bounding box center [286, 418] width 89 height 16
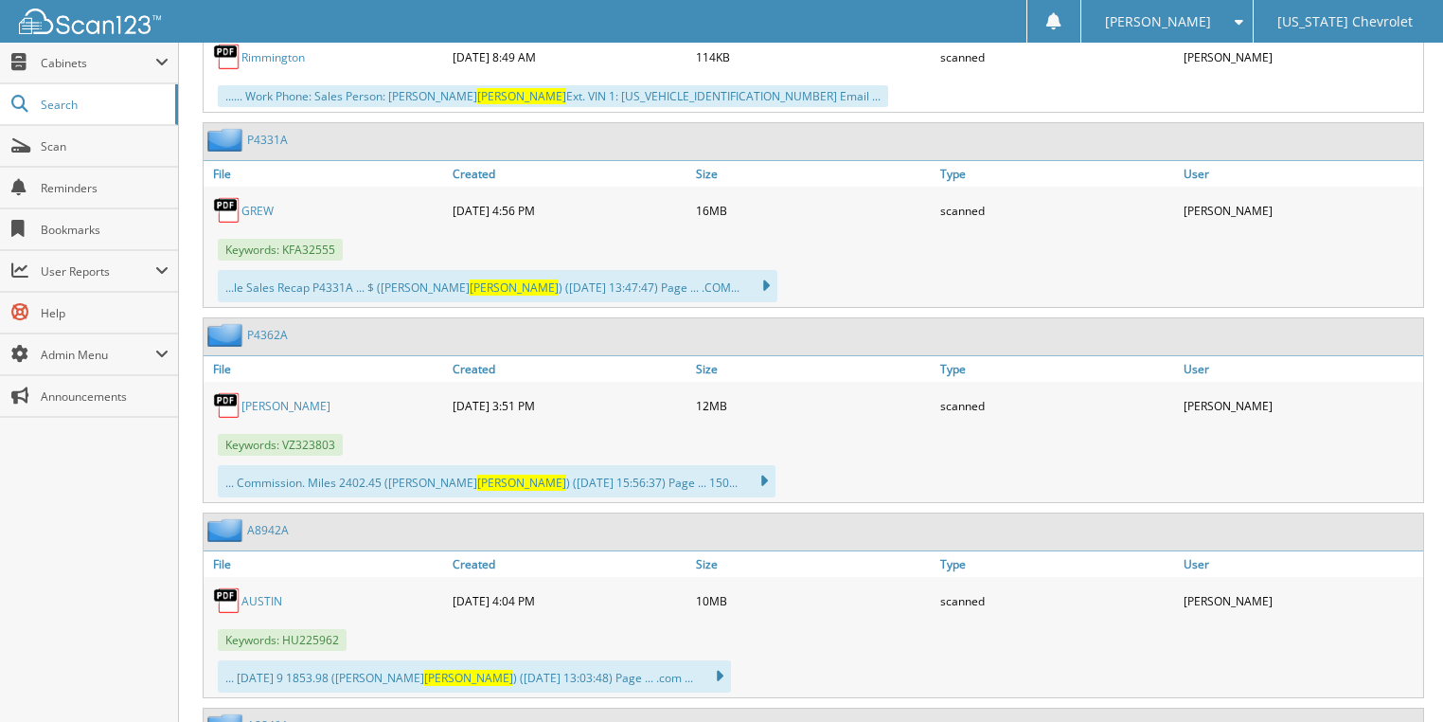
scroll to position [5001, 0]
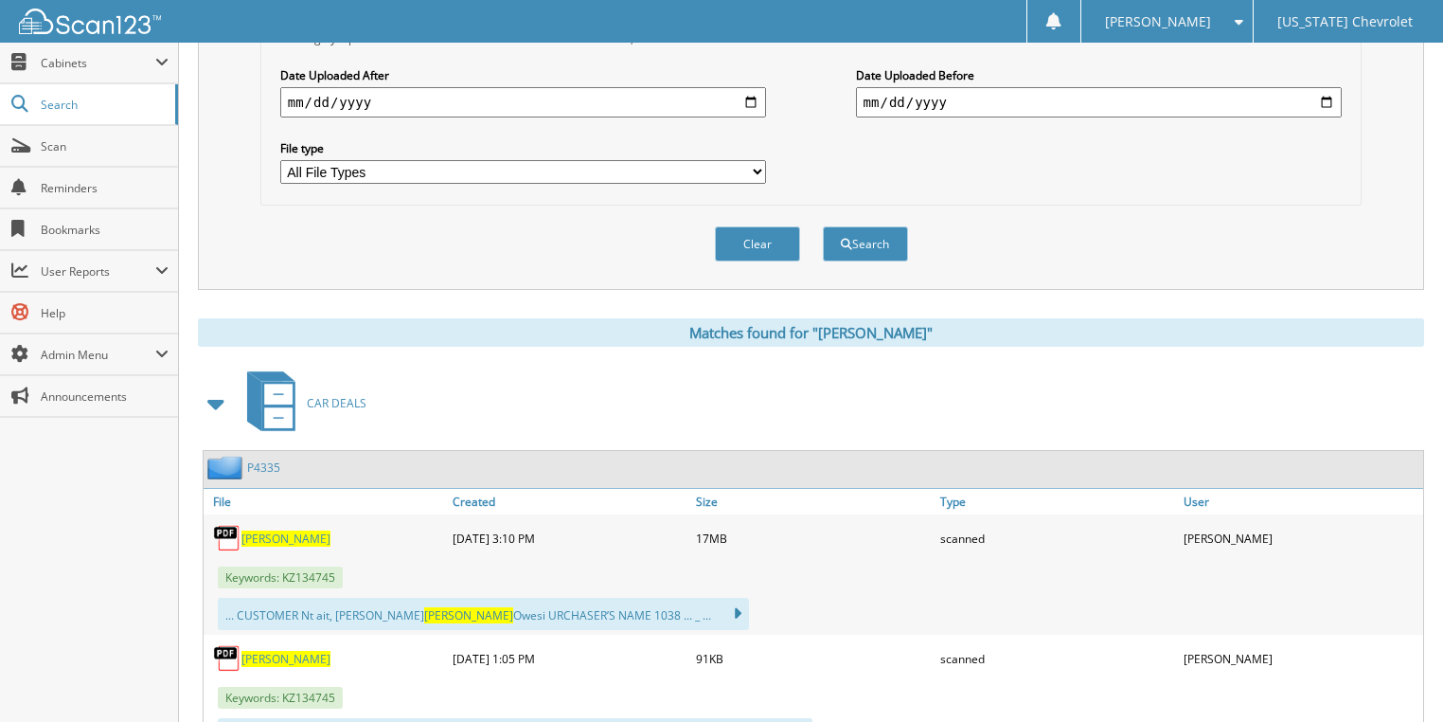
scroll to position [303, 0]
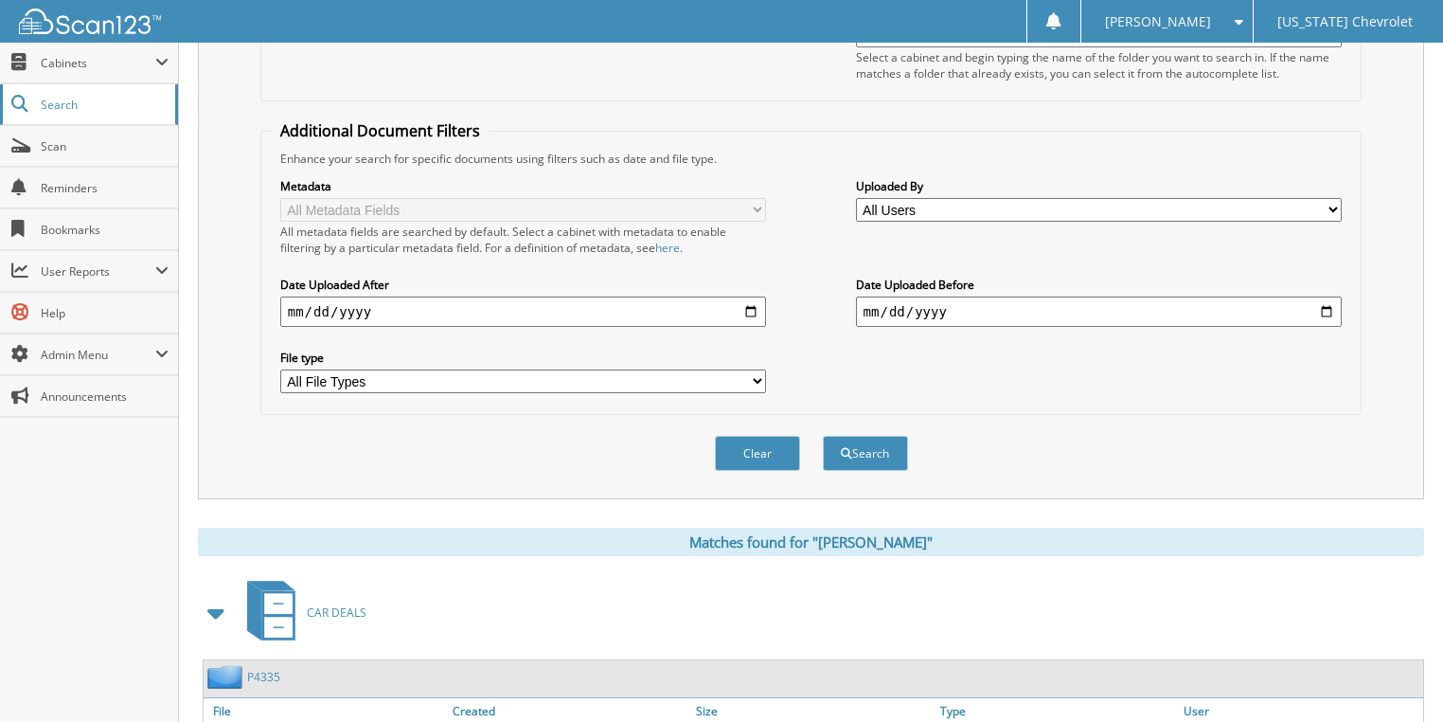
click at [53, 102] on span "Search" at bounding box center [103, 105] width 125 height 16
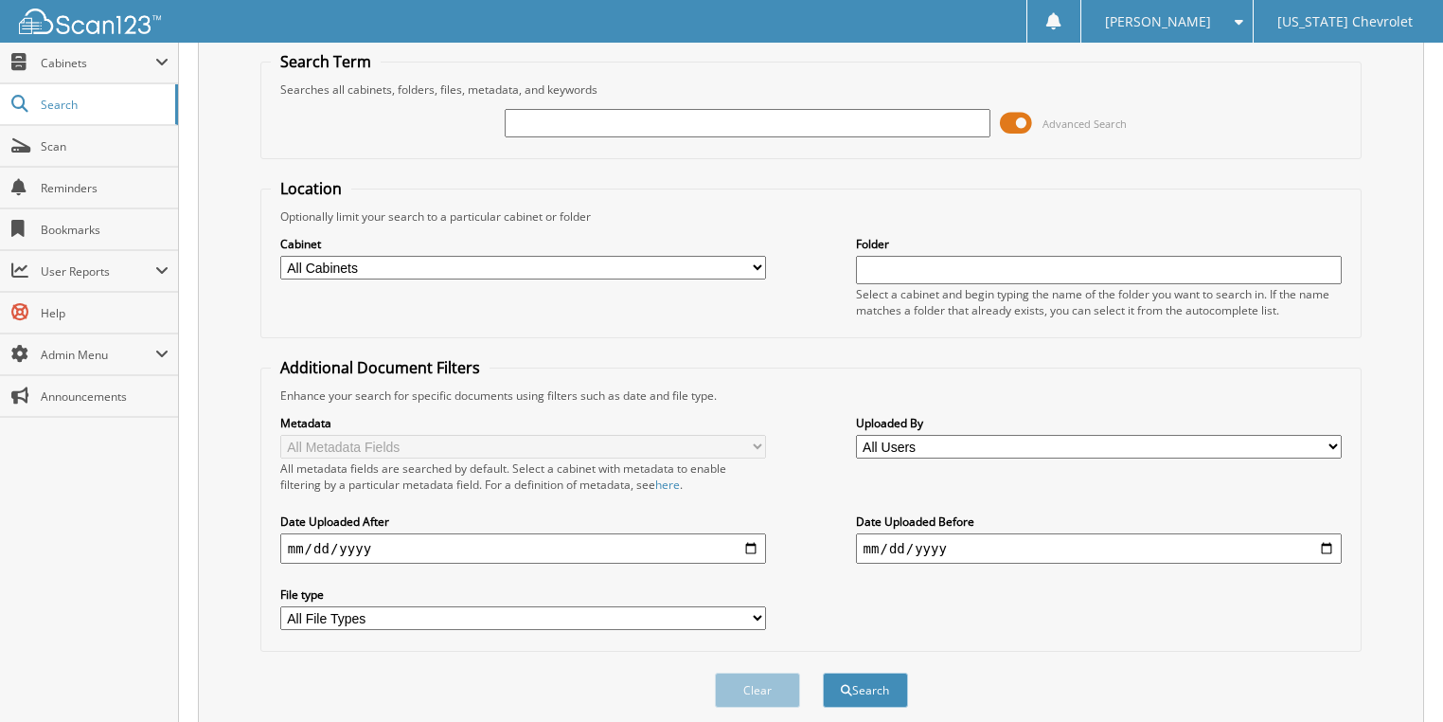
scroll to position [120, 0]
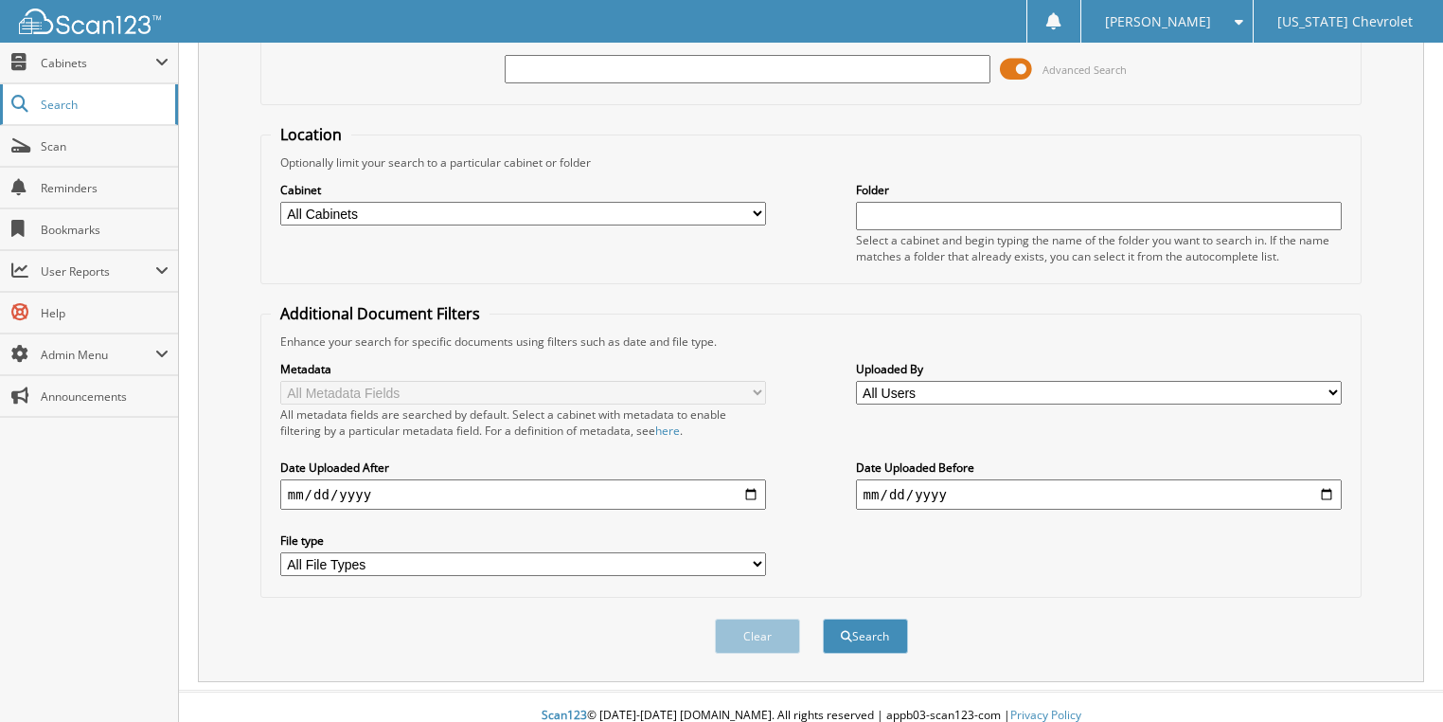
click at [93, 118] on link "Search" at bounding box center [89, 104] width 178 height 41
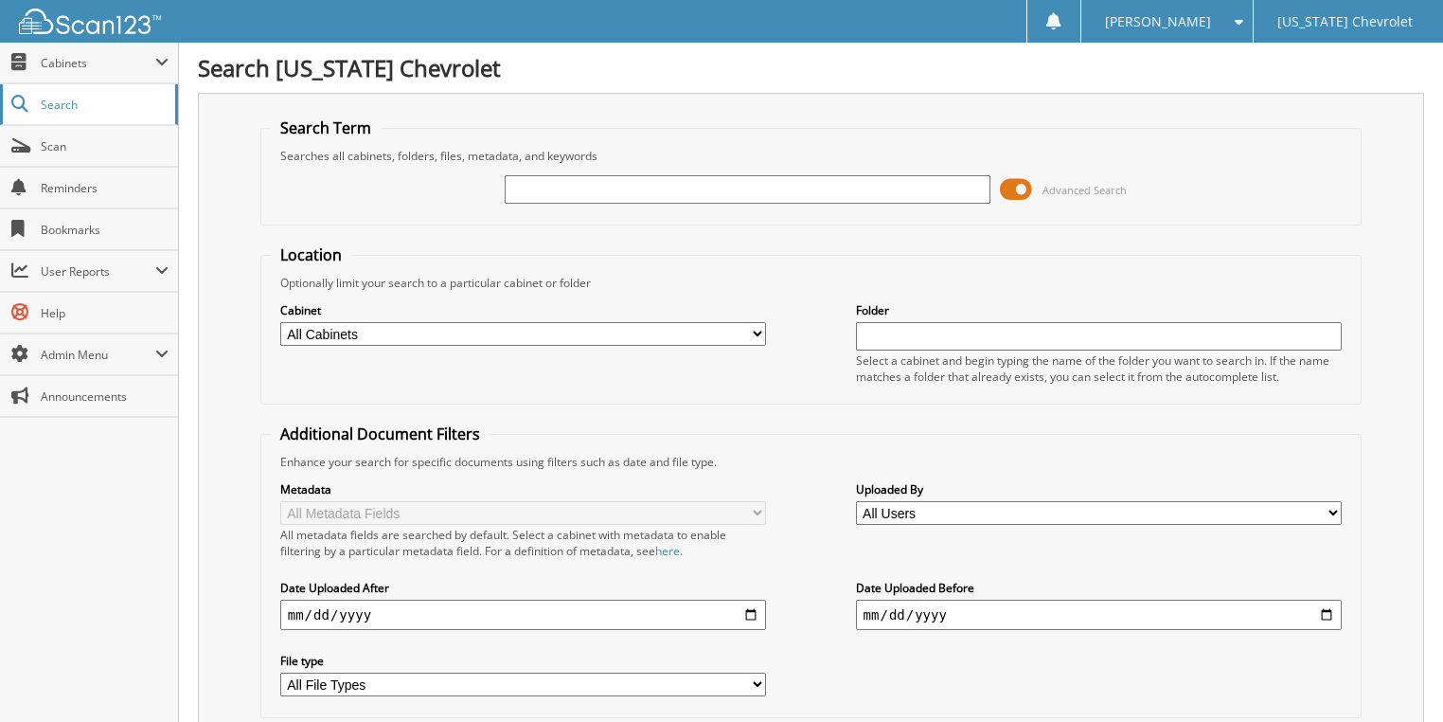
click at [148, 108] on span "Search" at bounding box center [103, 105] width 125 height 16
click at [101, 74] on span "Cabinets" at bounding box center [89, 63] width 178 height 41
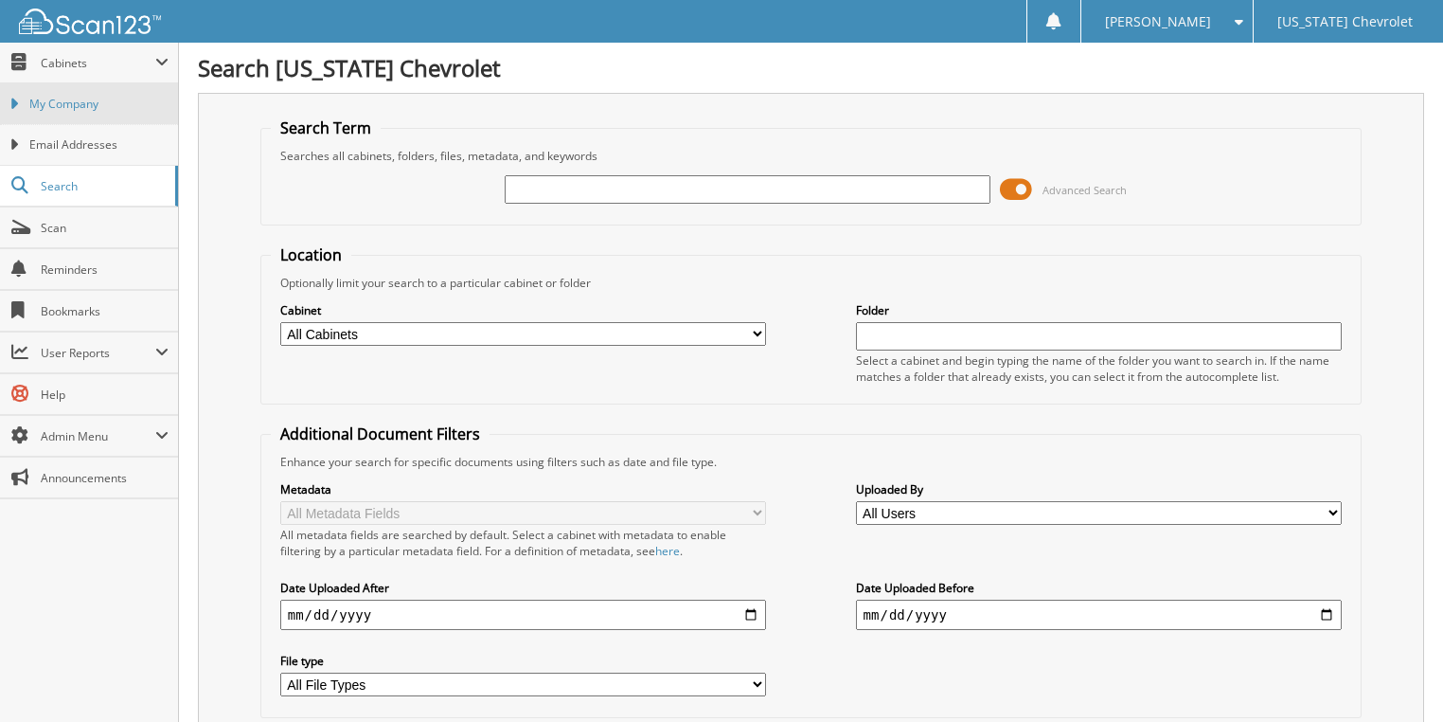
click at [119, 107] on span "My Company" at bounding box center [98, 104] width 139 height 17
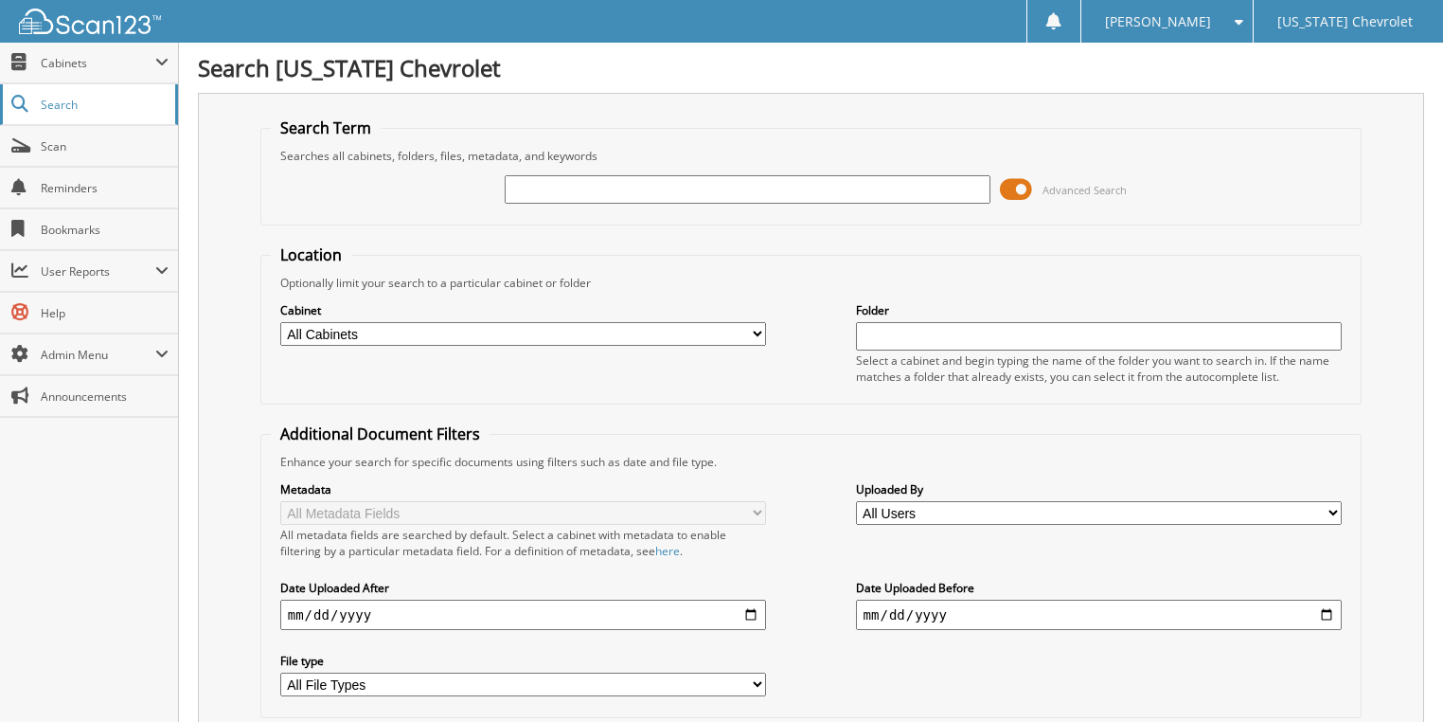
click at [125, 100] on span "Search" at bounding box center [103, 105] width 125 height 16
click at [129, 260] on span "User Reports" at bounding box center [89, 271] width 178 height 41
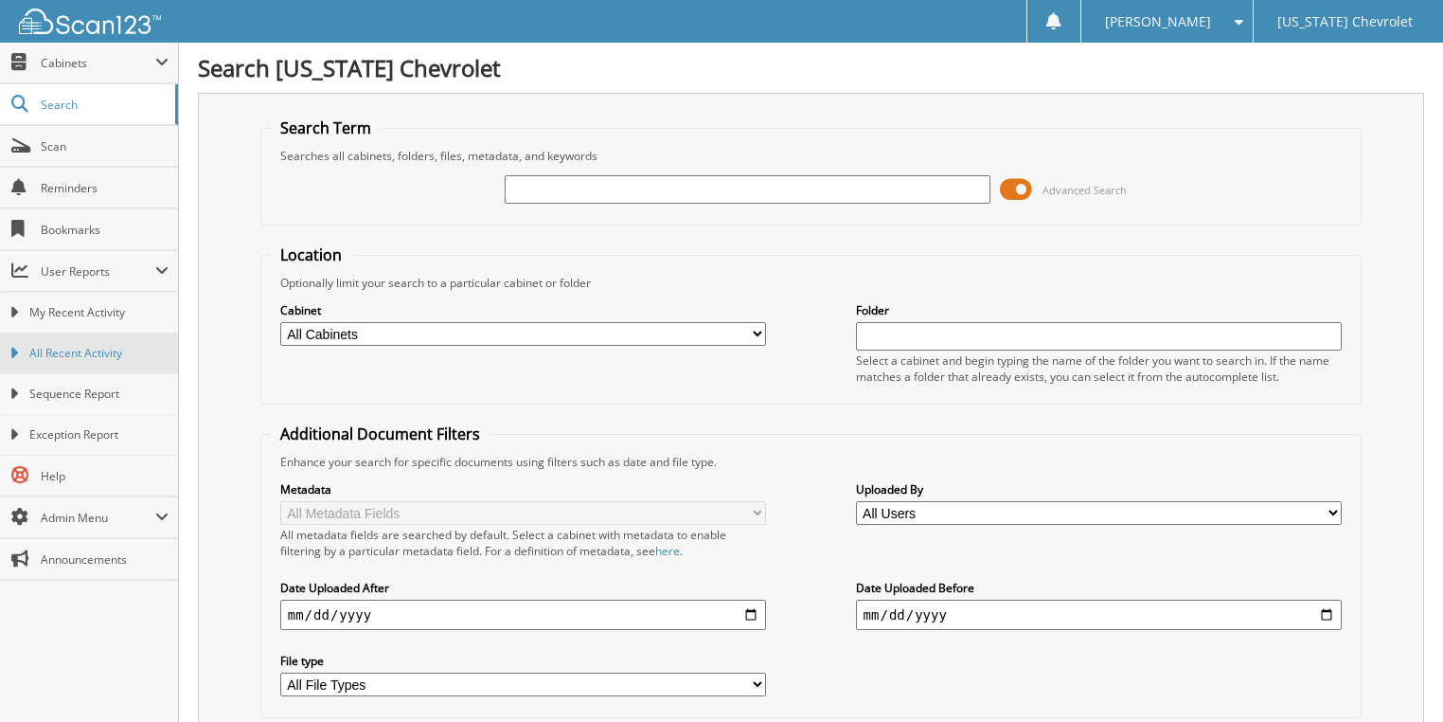
click at [118, 345] on span "All Recent Activity" at bounding box center [98, 353] width 139 height 17
